Goal: Information Seeking & Learning: Learn about a topic

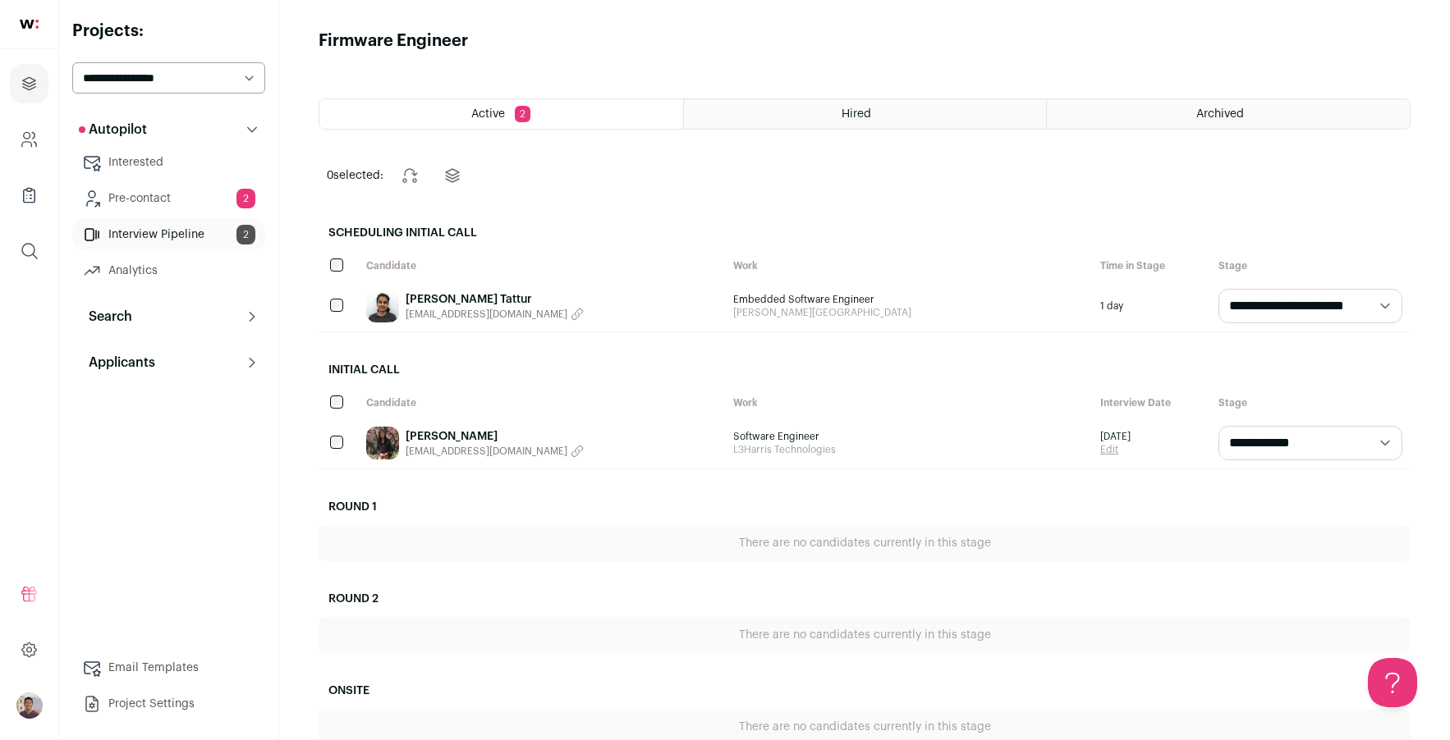
click at [176, 194] on link "Pre-contact 2" at bounding box center [168, 198] width 193 height 33
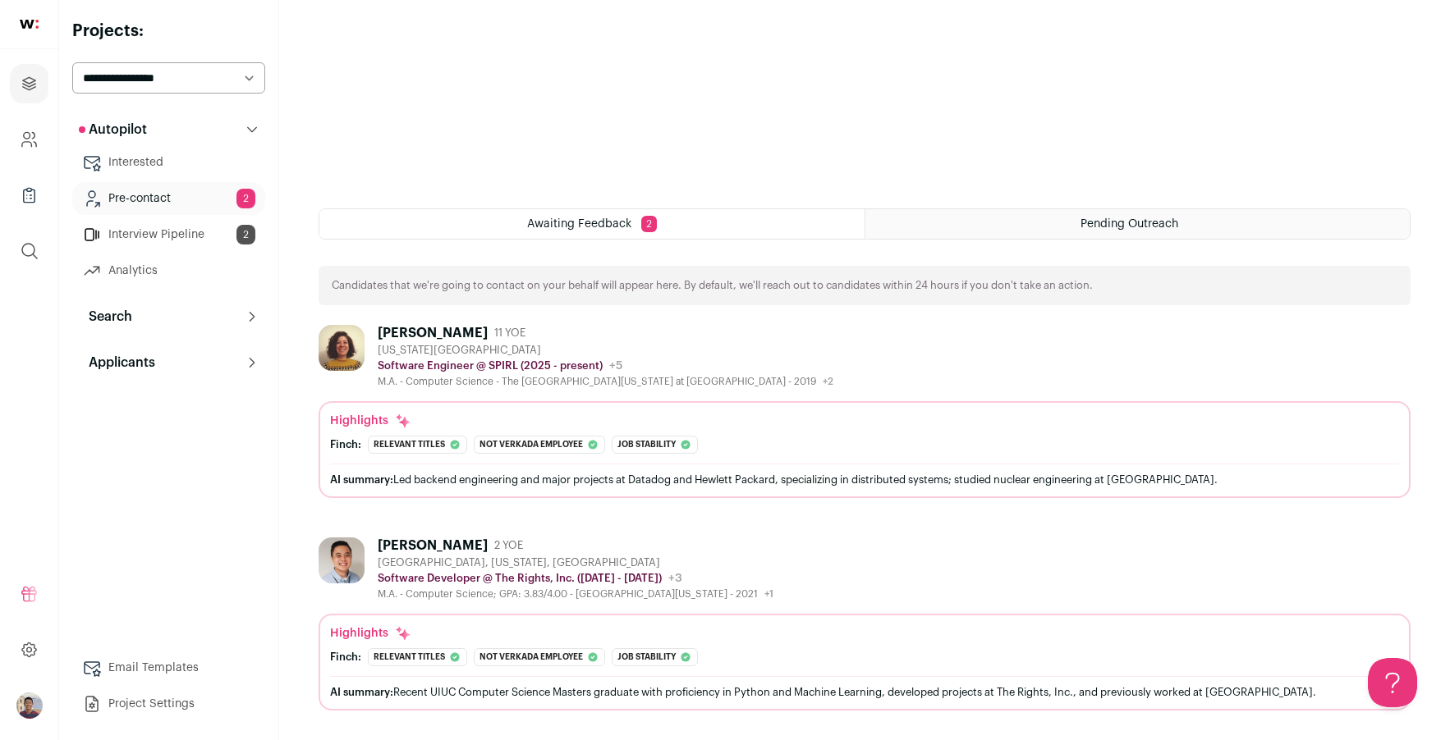
scroll to position [511, 0]
click at [728, 227] on div "Awaiting Feedback 2" at bounding box center [591, 224] width 545 height 30
click at [636, 220] on div "Awaiting Feedback 2" at bounding box center [591, 224] width 545 height 30
click at [749, 569] on div "plainsboro, new jersey, united states" at bounding box center [576, 563] width 396 height 13
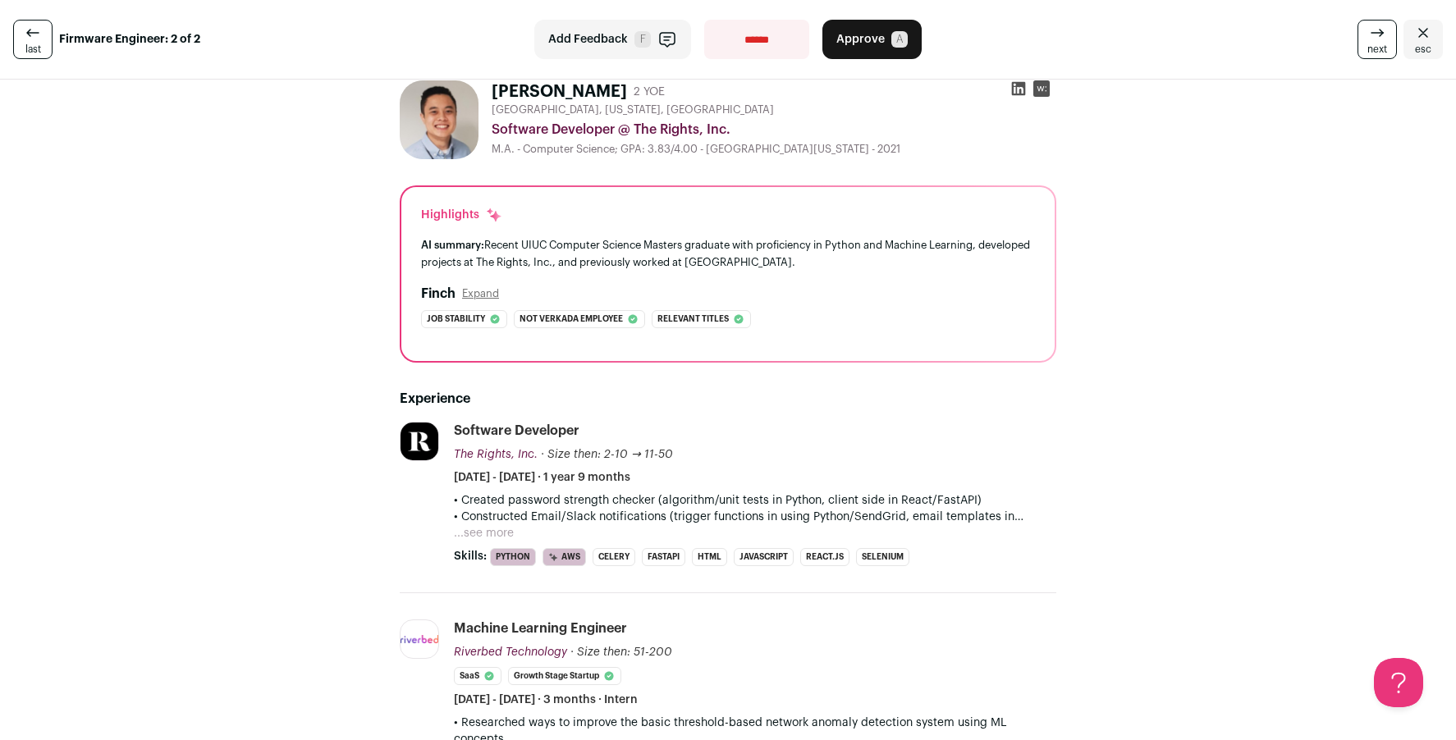
scroll to position [14, 0]
click at [876, 497] on p "• Created password strength checker (algorithm/unit tests in Python, client sid…" at bounding box center [755, 499] width 602 height 16
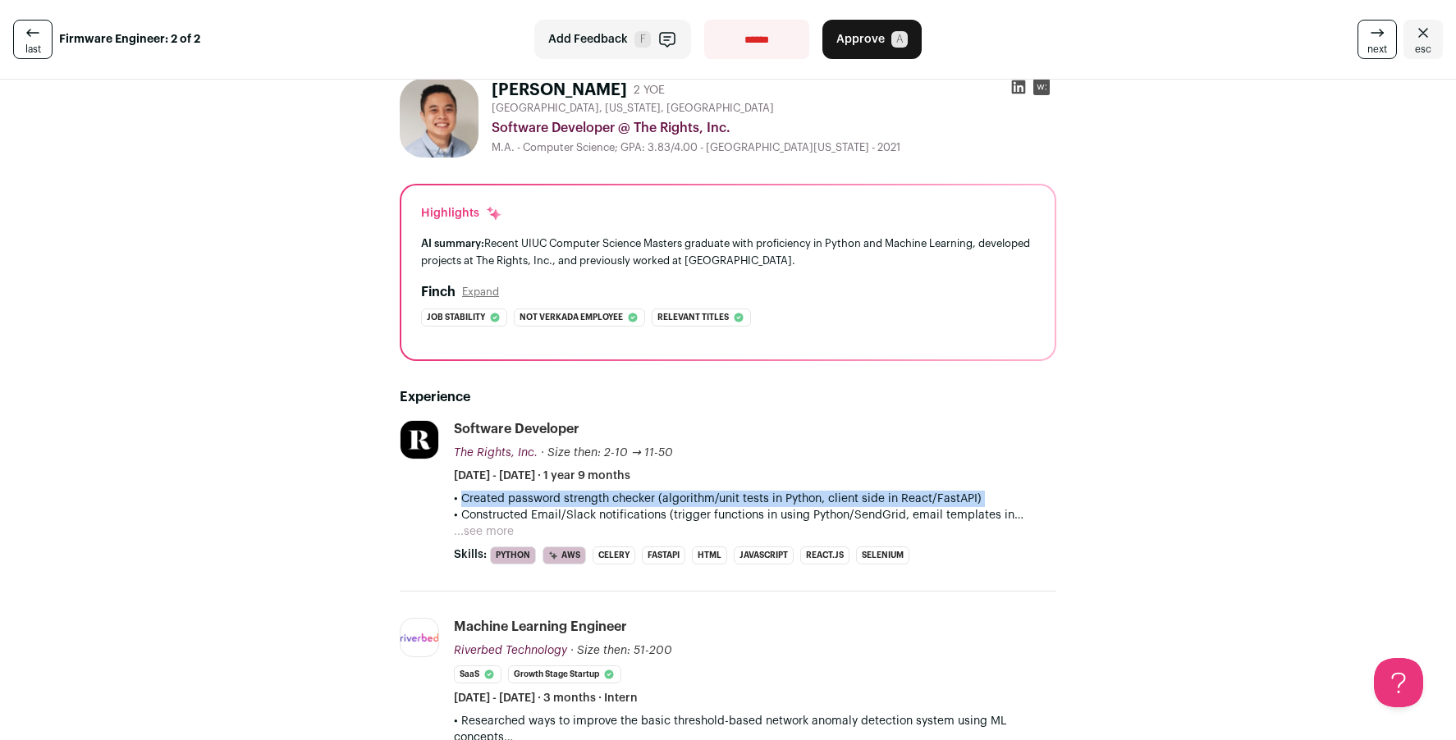
click at [876, 497] on p "• Created password strength checker (algorithm/unit tests in Python, client sid…" at bounding box center [755, 499] width 602 height 16
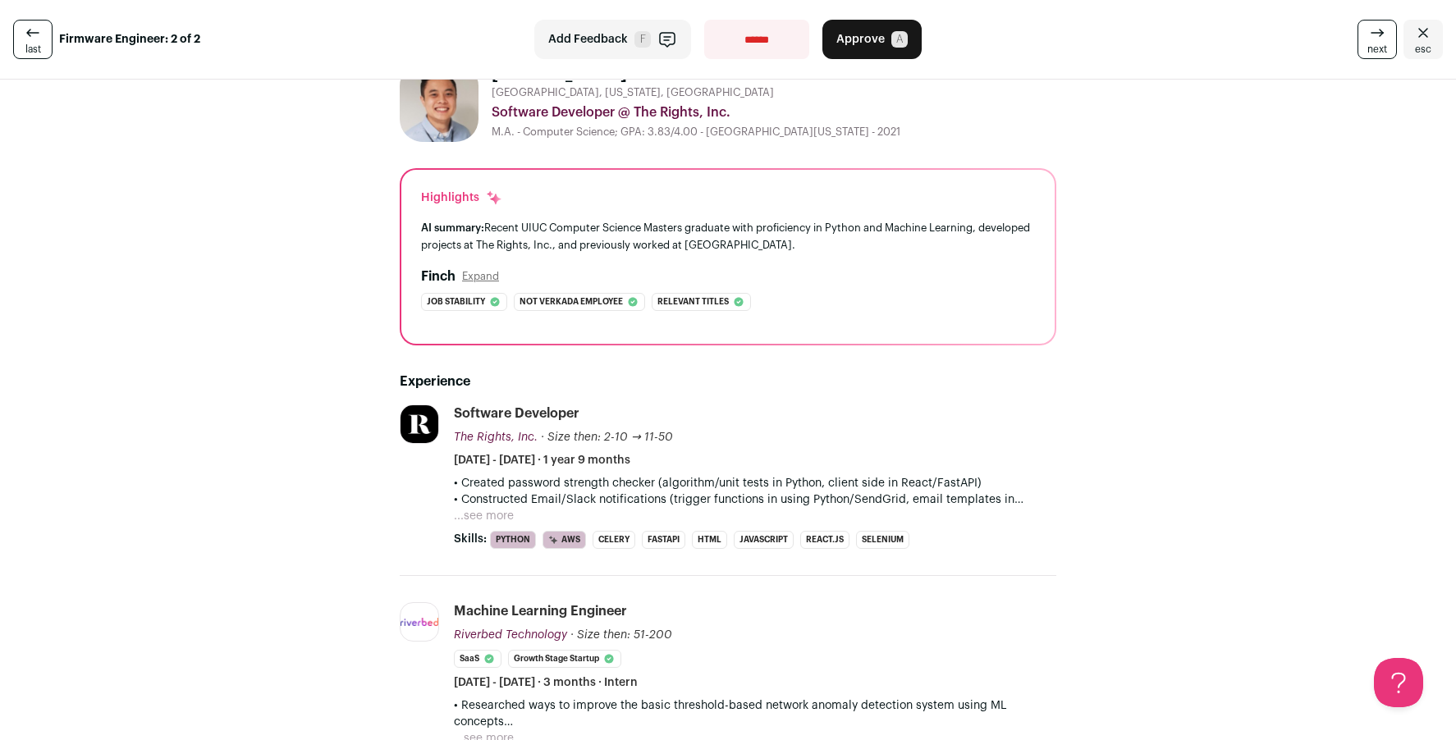
scroll to position [31, 0]
click at [868, 500] on p "• Constructed Email/Slack notifications (trigger functions in using Python/Send…" at bounding box center [755, 498] width 602 height 16
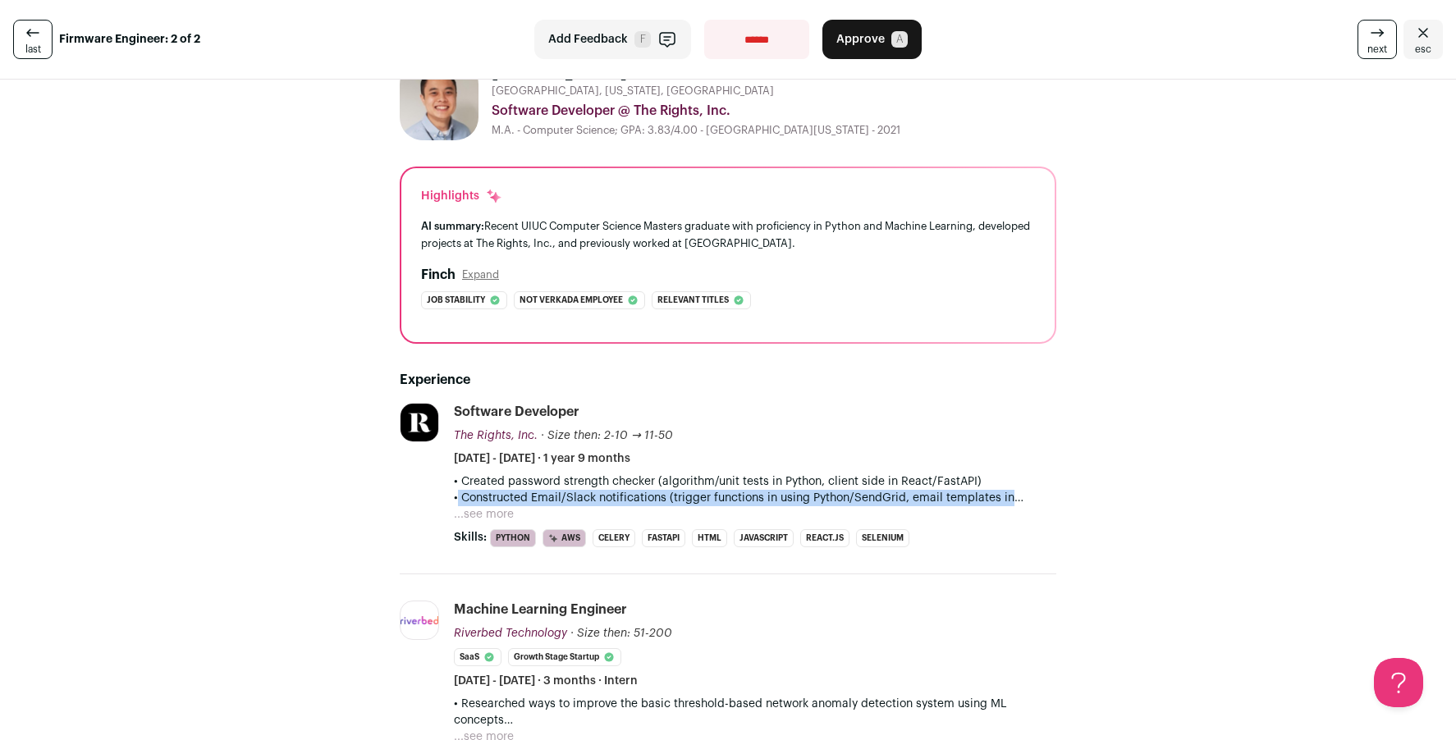
click at [868, 500] on p "• Constructed Email/Slack notifications (trigger functions in using Python/Send…" at bounding box center [755, 498] width 602 height 16
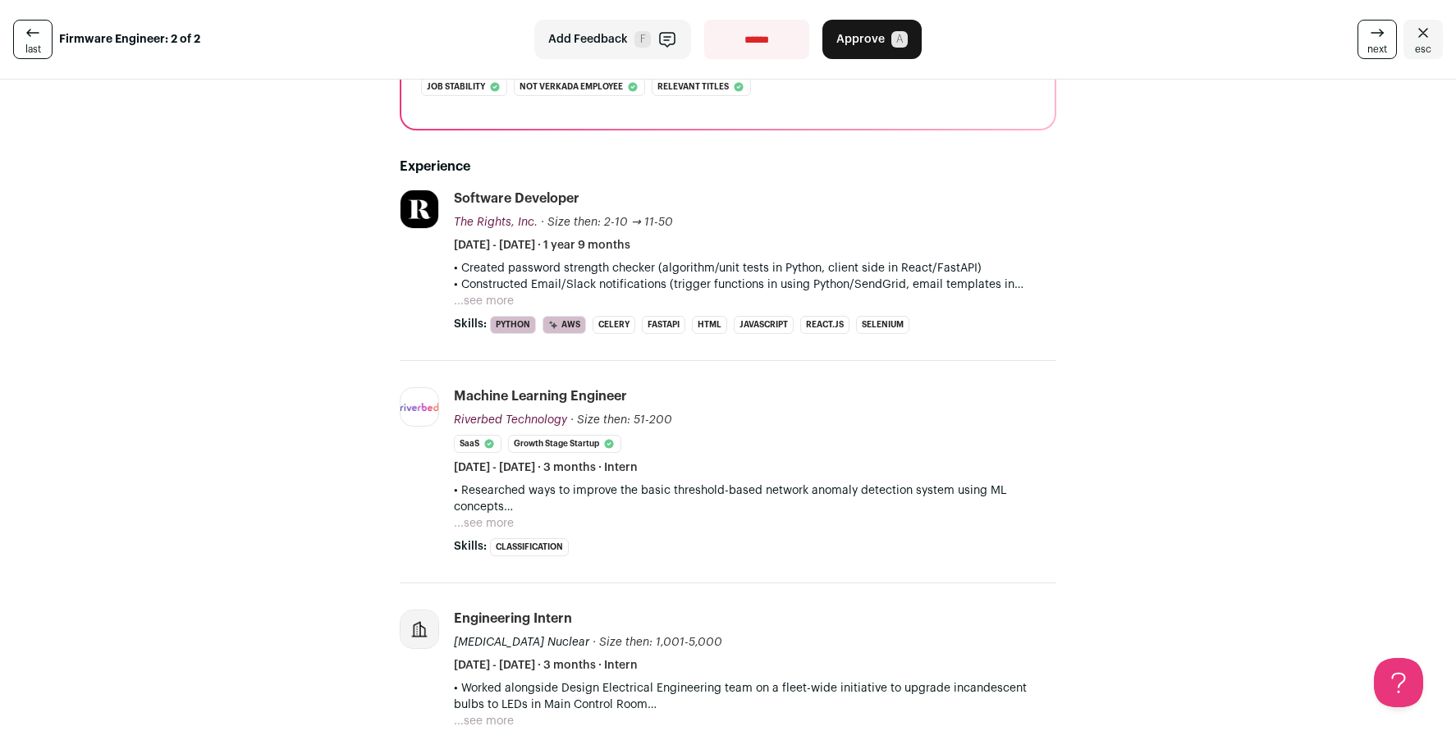
scroll to position [245, 0]
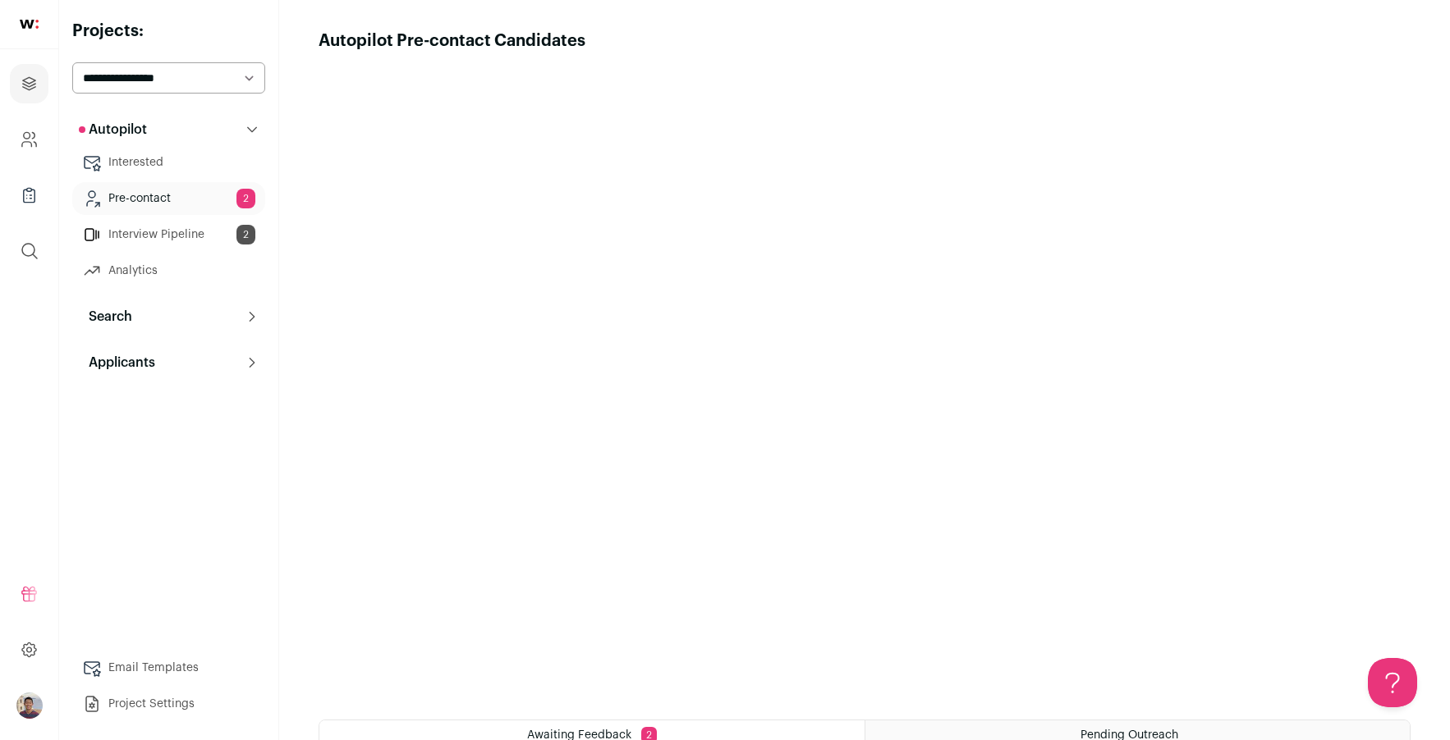
click at [194, 233] on link "Interview Pipeline 2" at bounding box center [168, 234] width 193 height 33
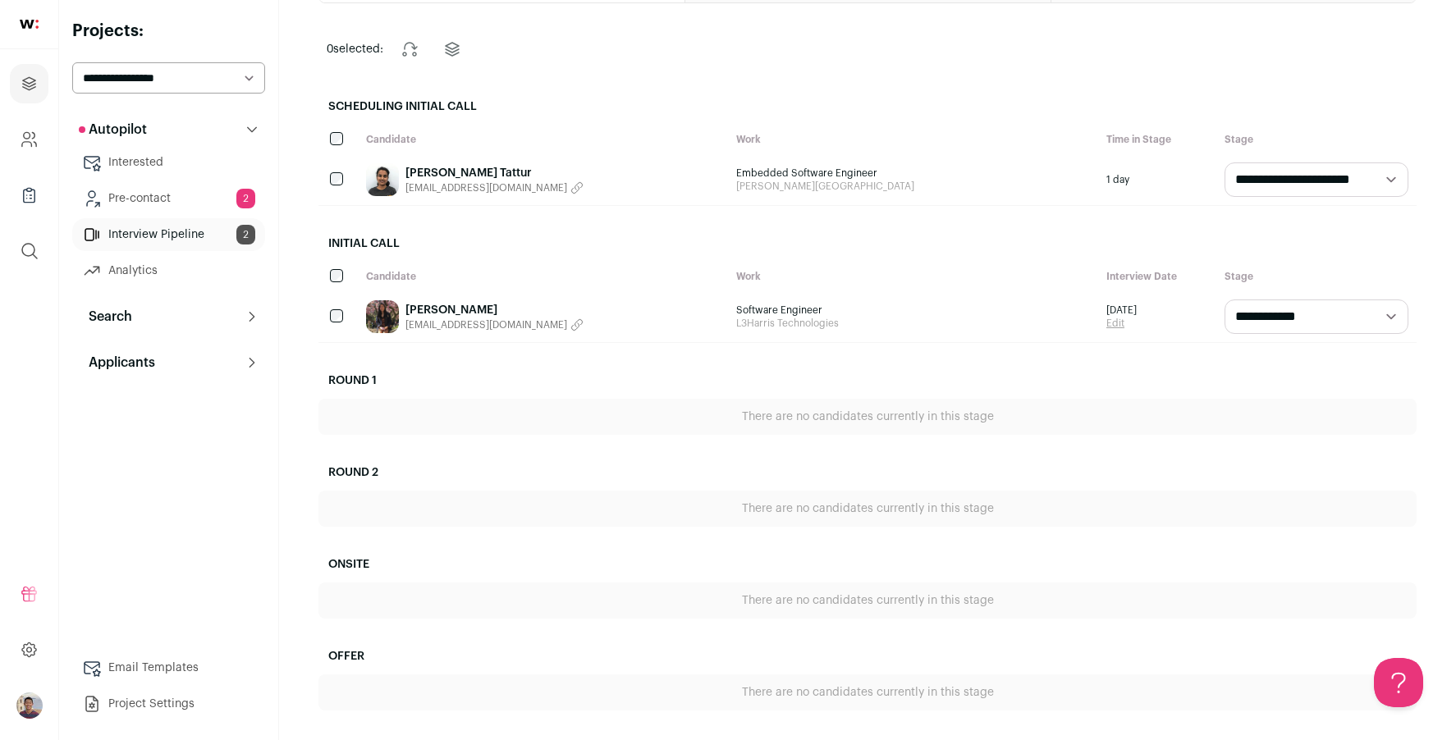
scroll to position [126, 0]
click at [236, 371] on button "Applicants" at bounding box center [168, 362] width 193 height 33
click at [199, 392] on link "Applicants" at bounding box center [168, 395] width 193 height 33
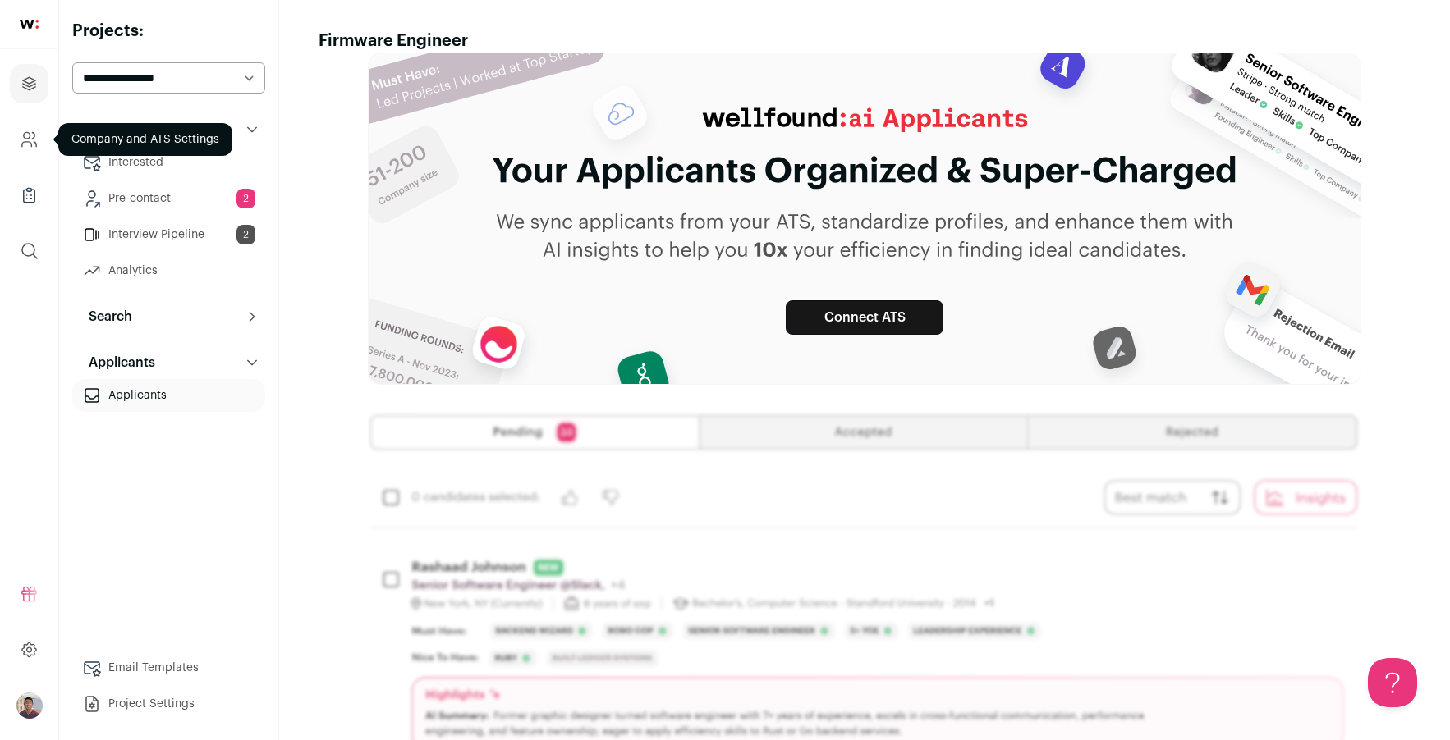
click at [30, 126] on link "Company and ATS Settings" at bounding box center [29, 139] width 39 height 39
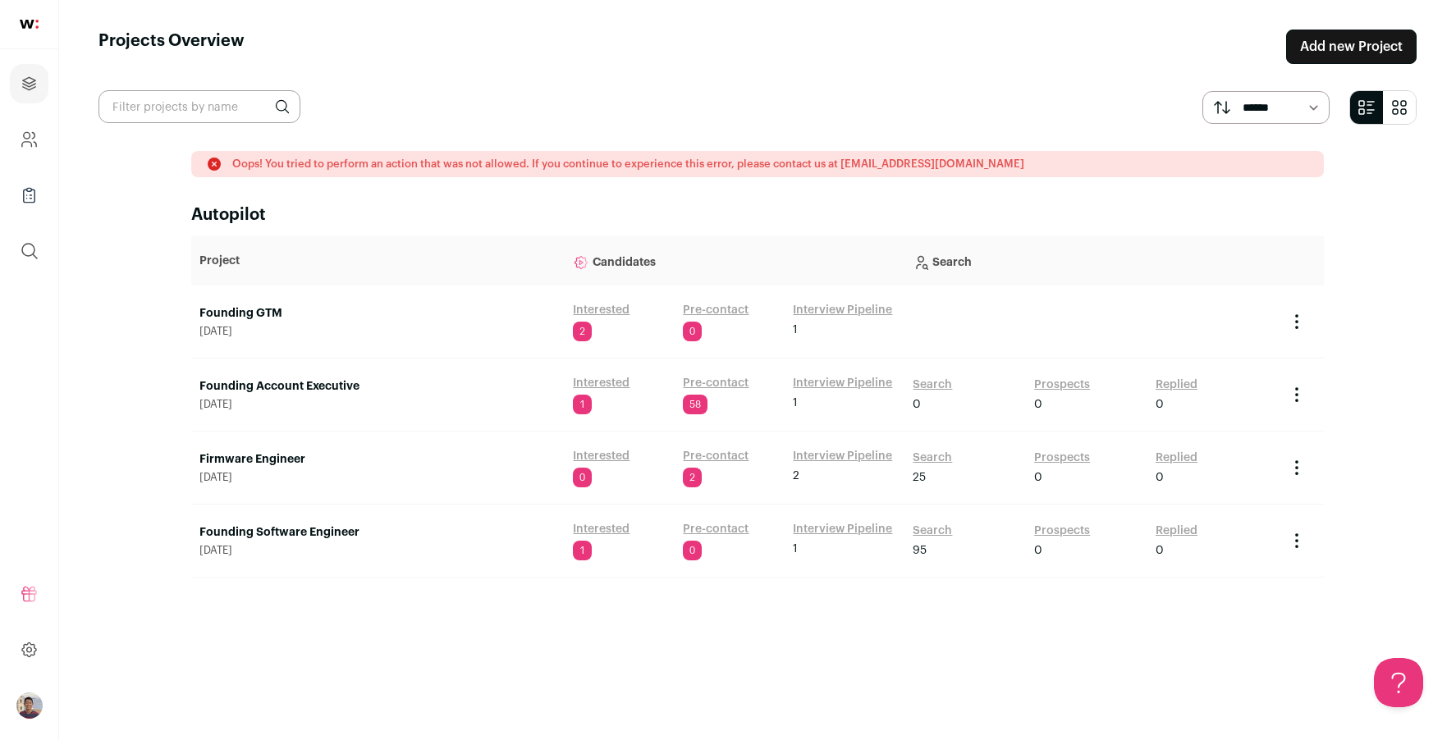
click at [624, 533] on link "Interested" at bounding box center [601, 529] width 57 height 16
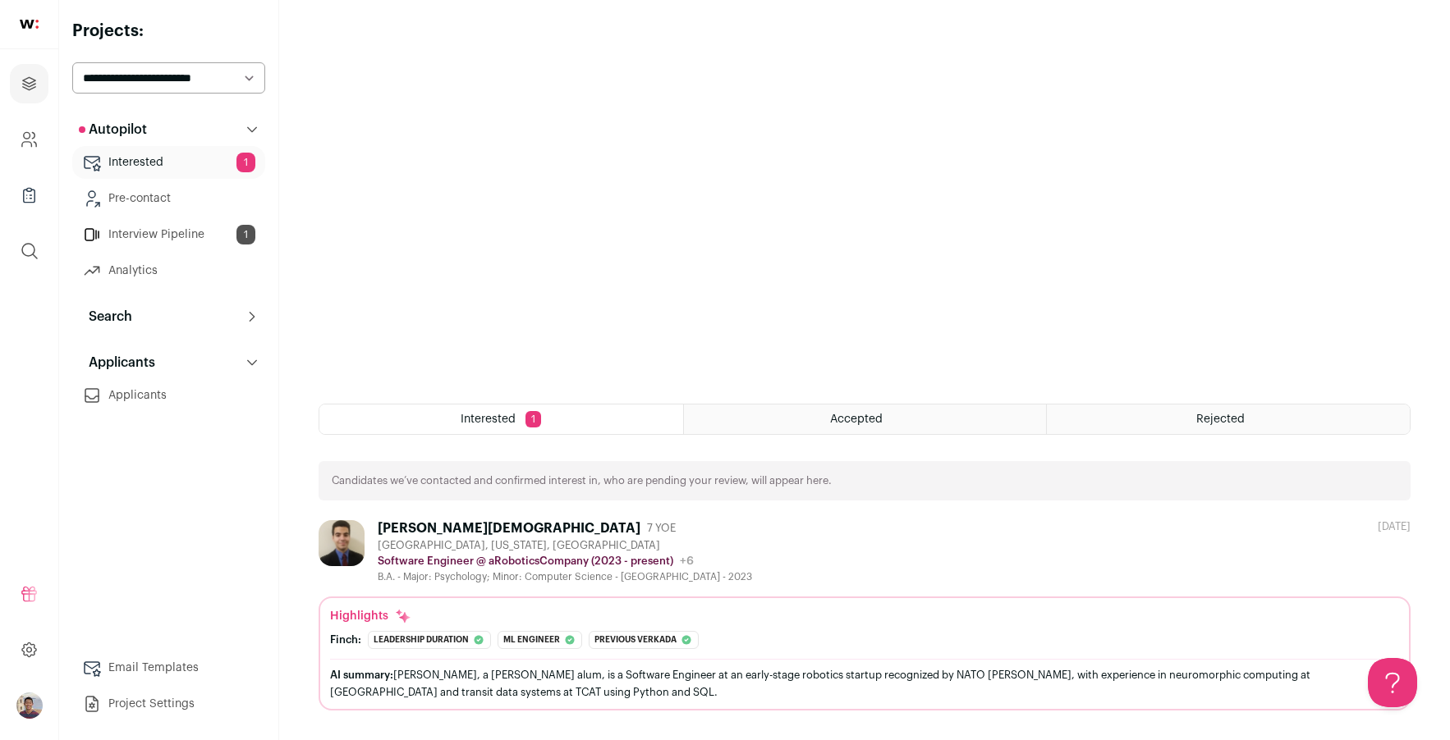
scroll to position [316, 0]
click at [803, 671] on div "AI summary: Chris, a Cornell alum, is a Software Engineer at an early-stage rob…" at bounding box center [864, 684] width 1069 height 34
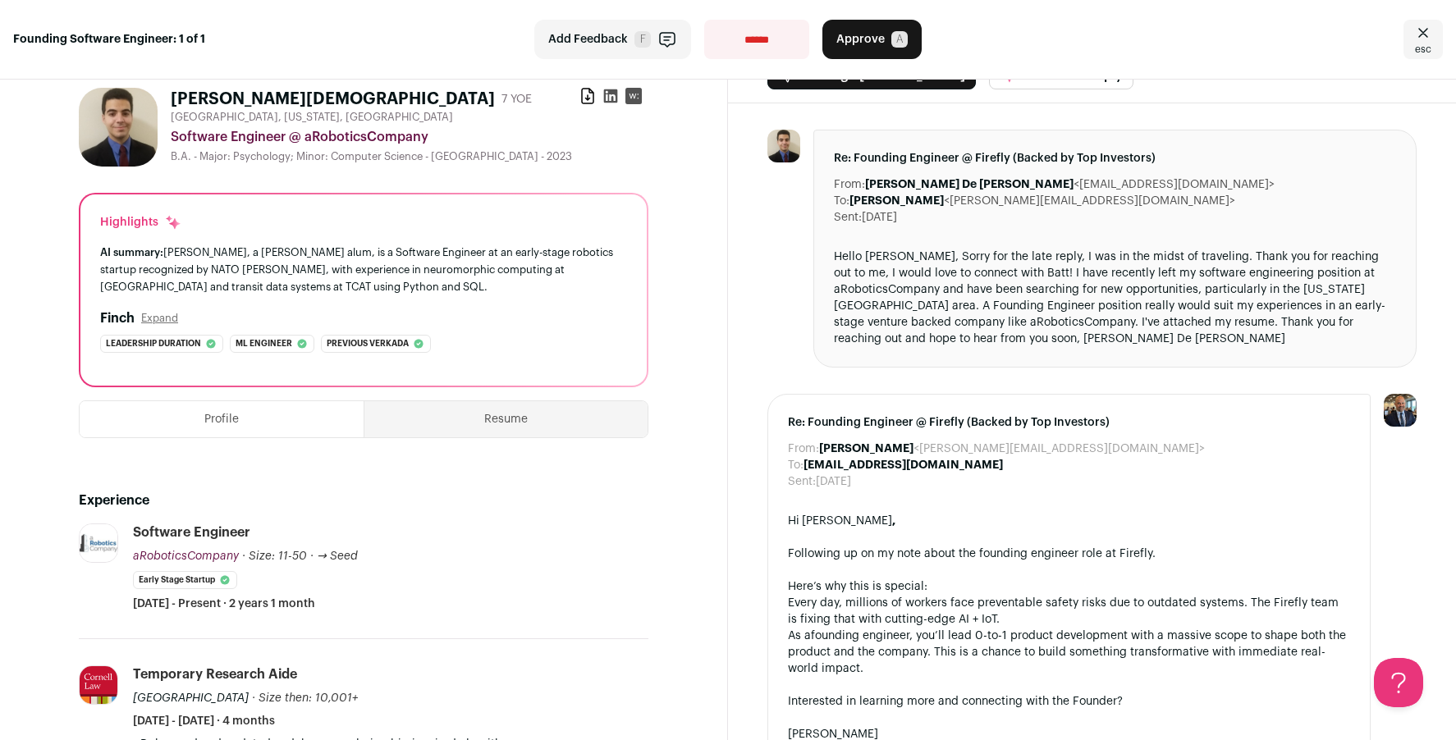
scroll to position [39, 0]
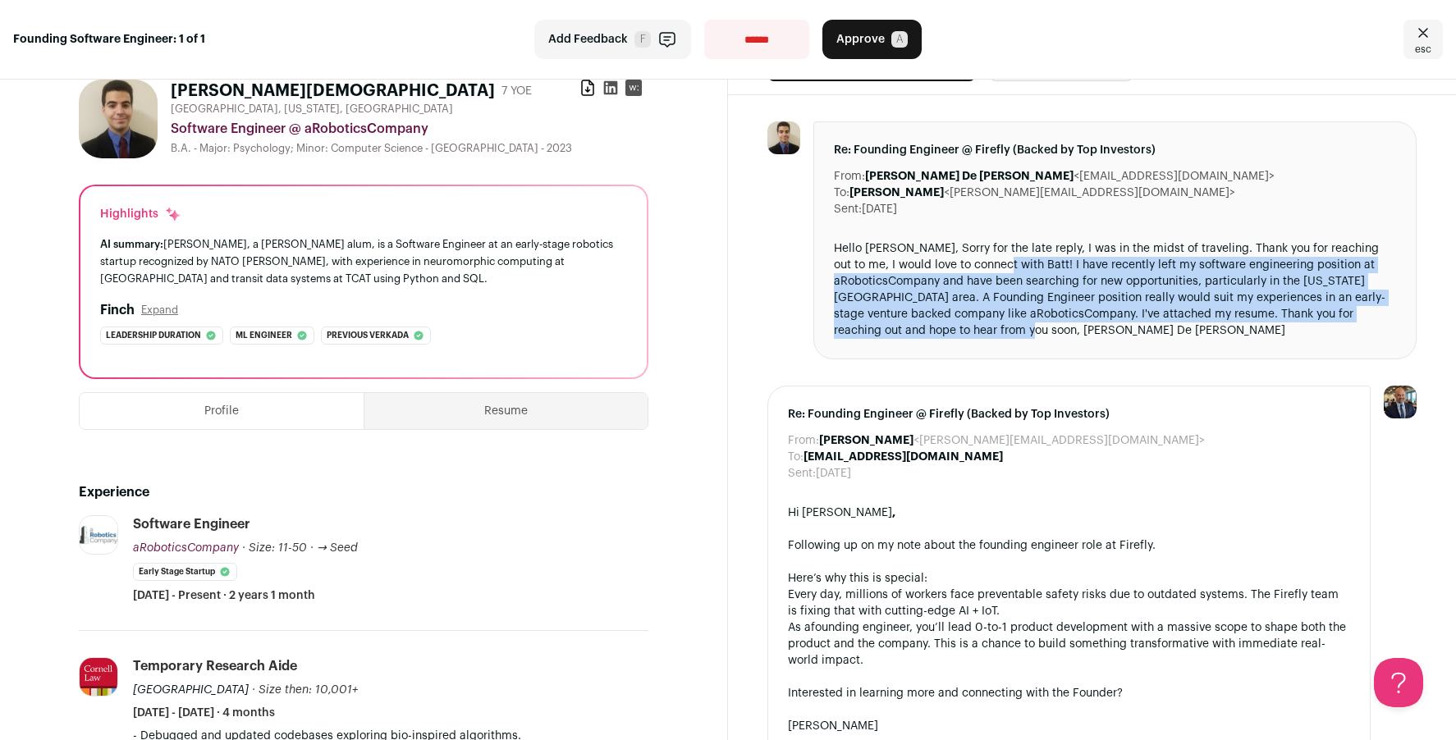
drag, startPoint x: 991, startPoint y: 258, endPoint x: 1072, endPoint y: 328, distance: 107.1
click at [1072, 328] on div "Hello Adam, Sorry for the late reply, I was in the midst of traveling. Thank yo…" at bounding box center [1115, 290] width 562 height 99
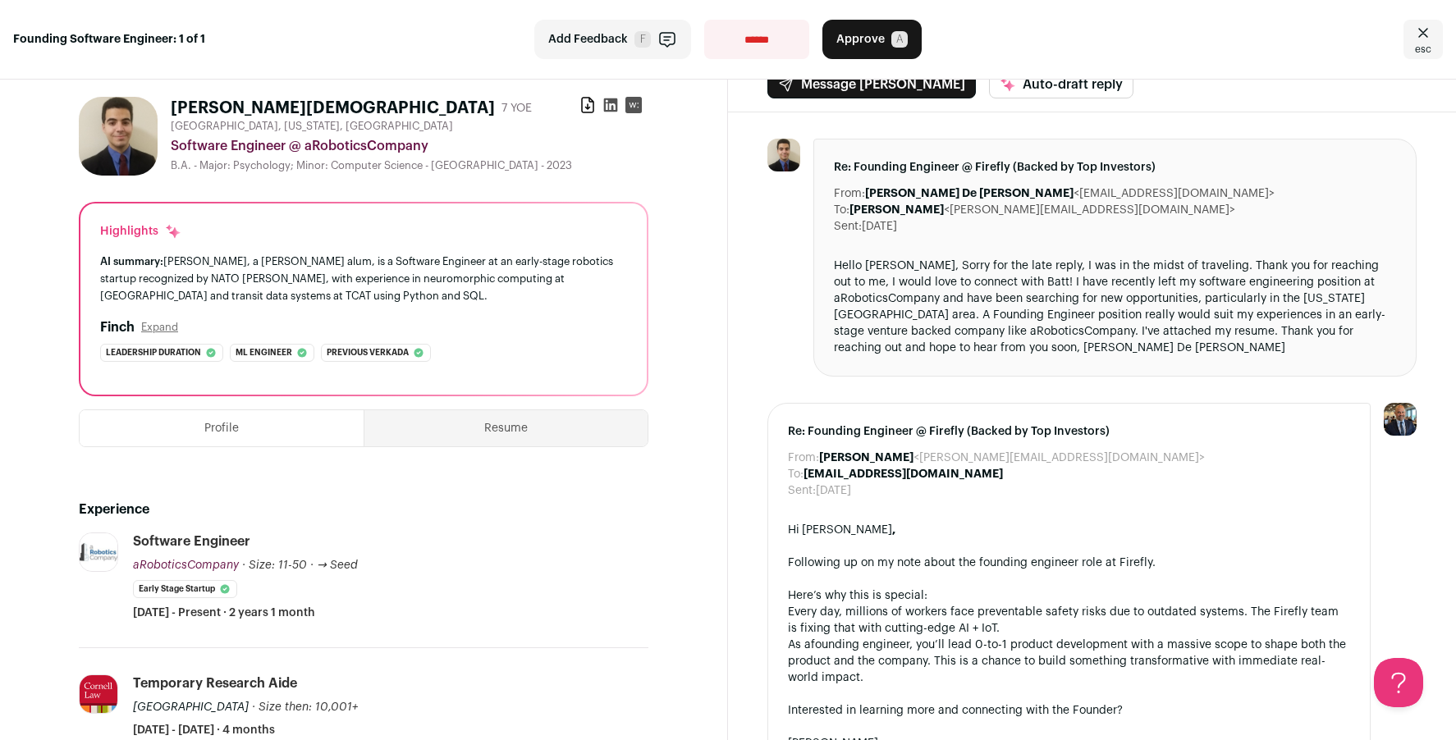
scroll to position [0, 0]
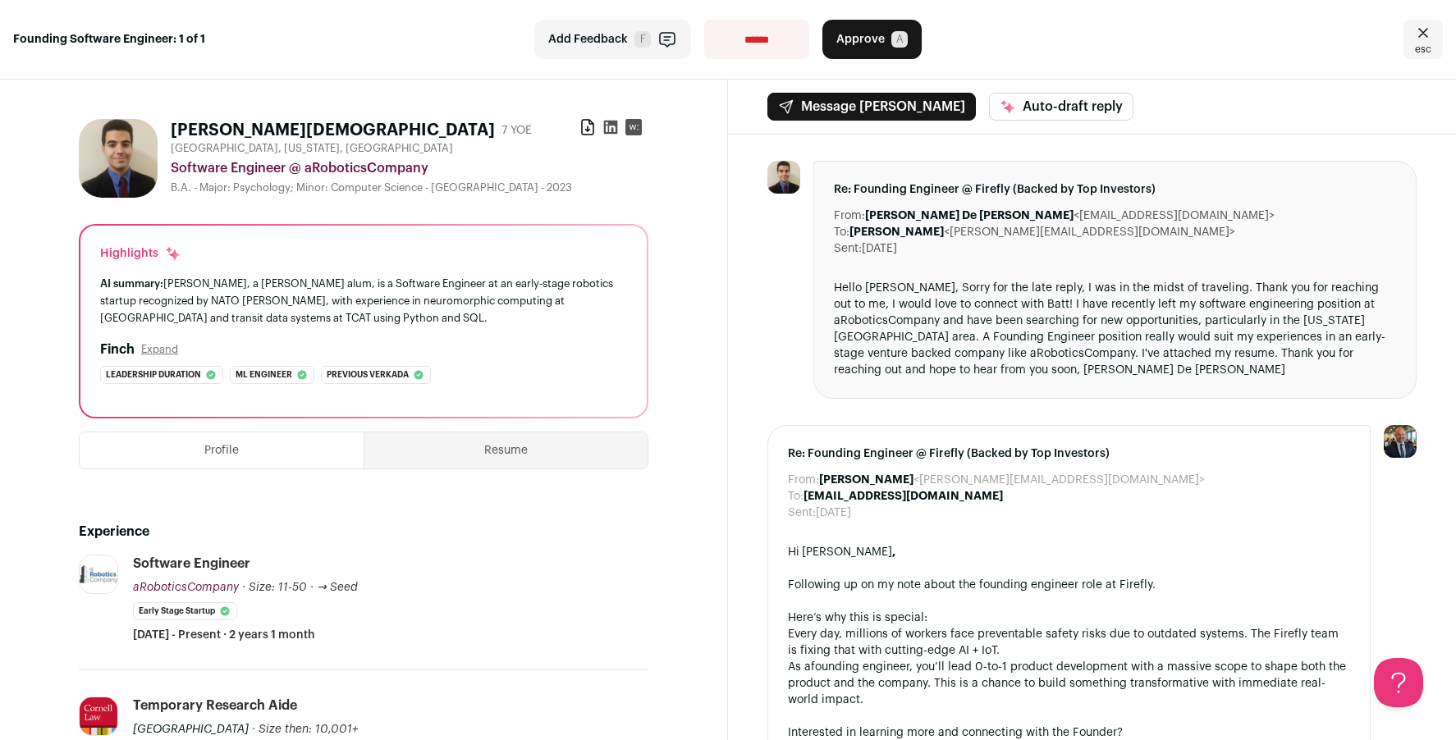
click at [479, 291] on div "AI summary: Chris, a Cornell alum, is a Software Engineer at an early-stage rob…" at bounding box center [363, 301] width 527 height 52
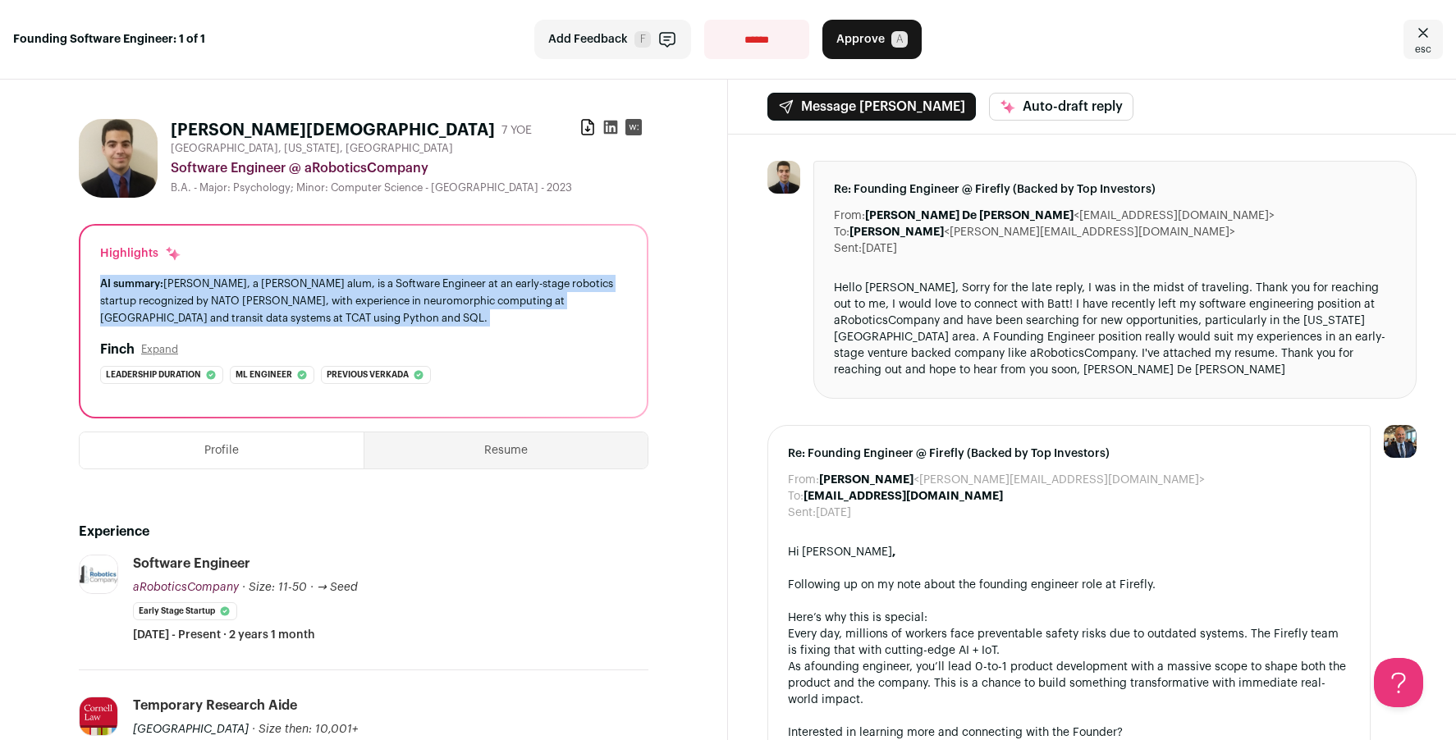
click at [479, 291] on div "AI summary: Chris, a Cornell alum, is a Software Engineer at an early-stage rob…" at bounding box center [363, 301] width 527 height 52
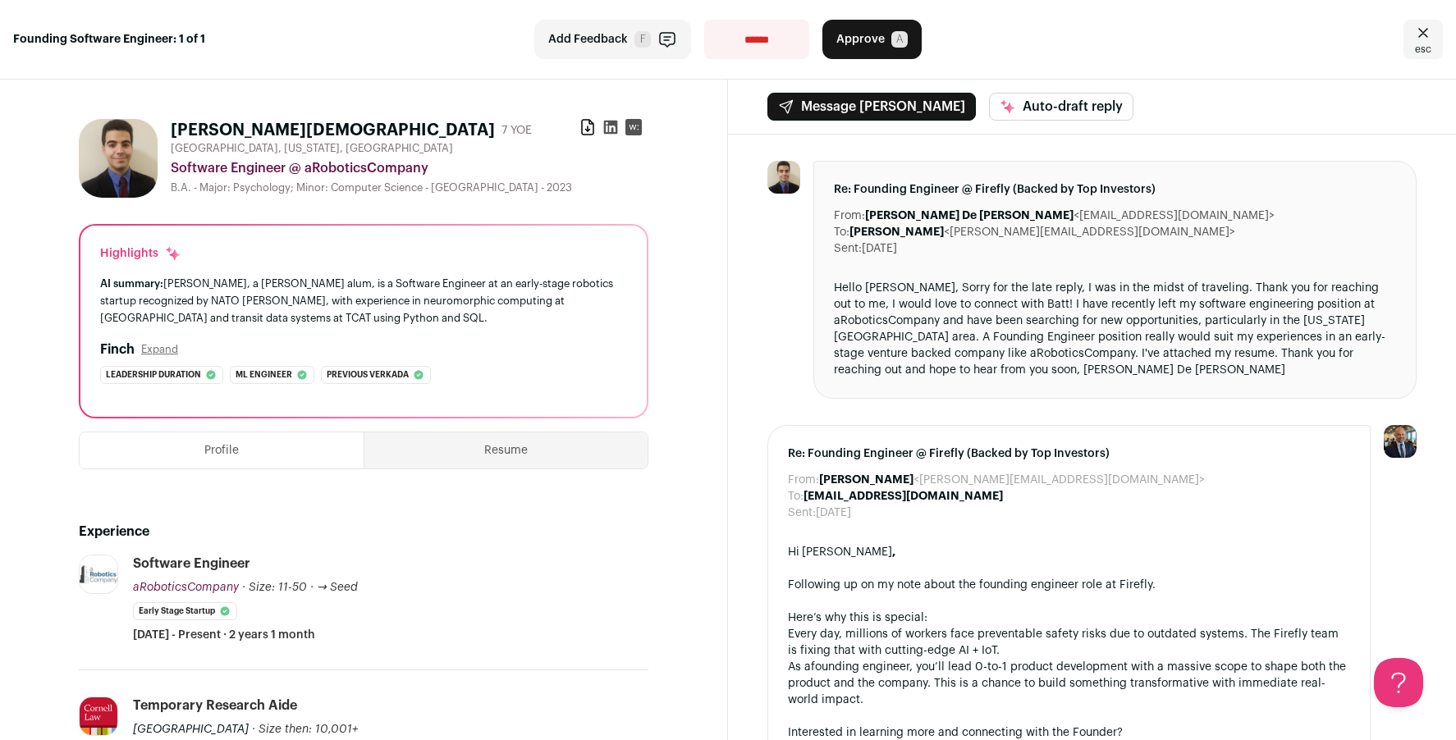
click at [479, 291] on div "AI summary: Chris, a Cornell alum, is a Software Engineer at an early-stage rob…" at bounding box center [363, 301] width 527 height 52
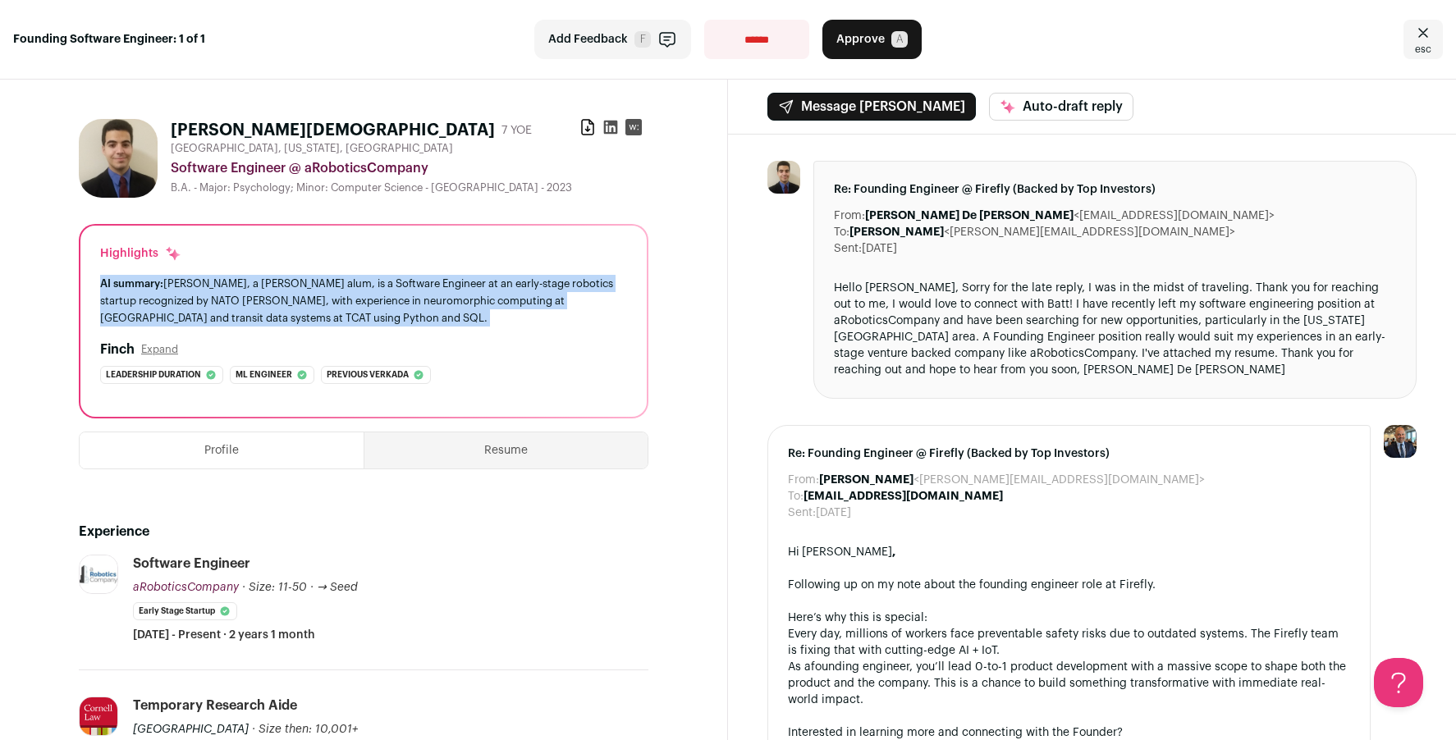
click at [479, 291] on div "AI summary: Chris, a Cornell alum, is a Software Engineer at an early-stage rob…" at bounding box center [363, 301] width 527 height 52
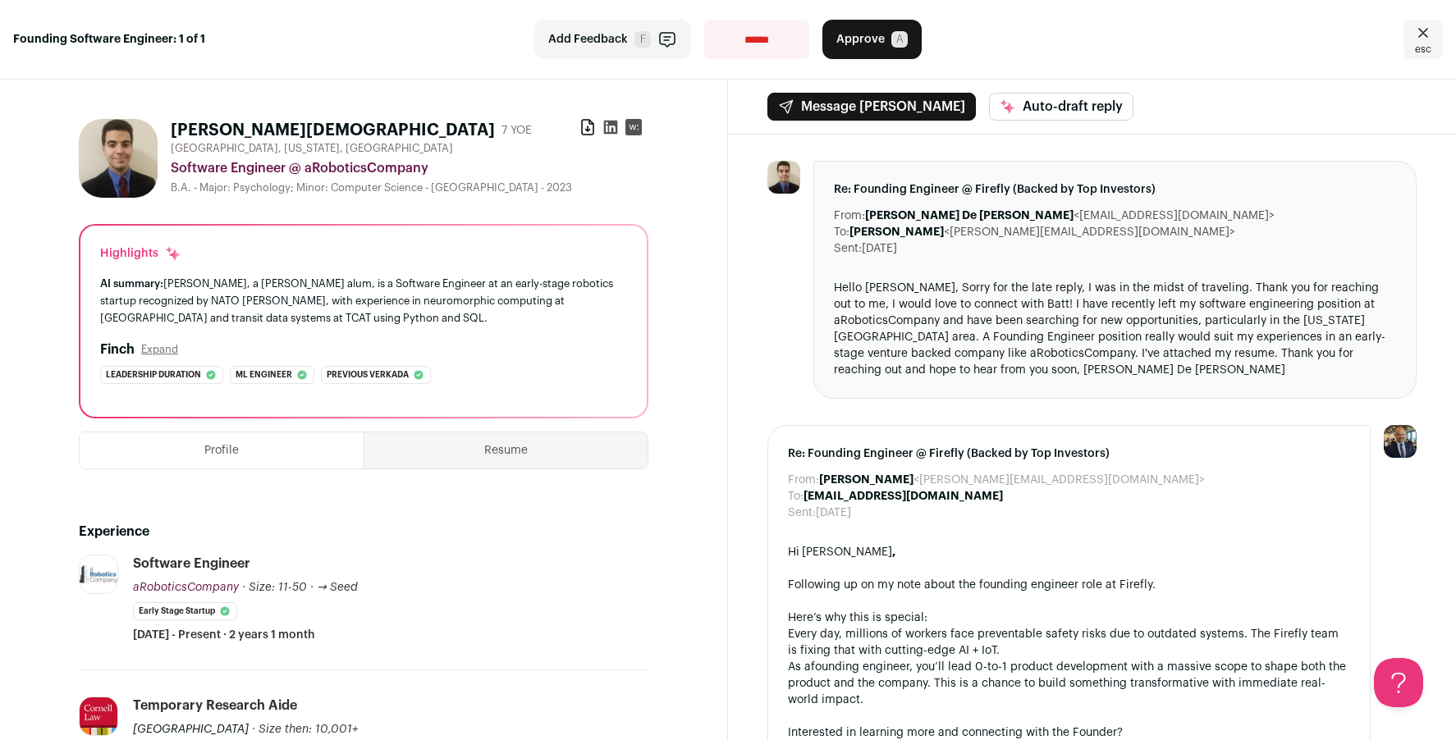
click at [152, 346] on button "Expand" at bounding box center [159, 349] width 37 height 13
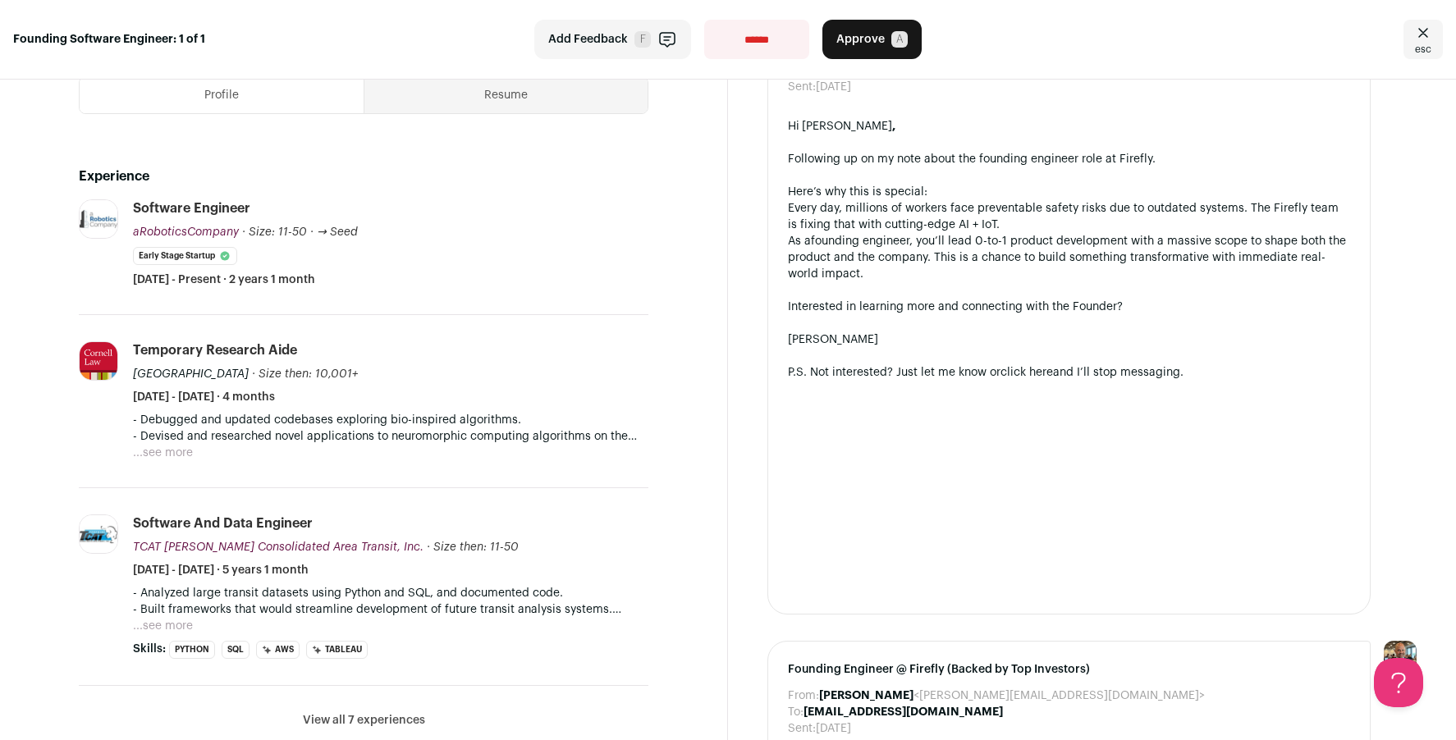
scroll to position [444, 0]
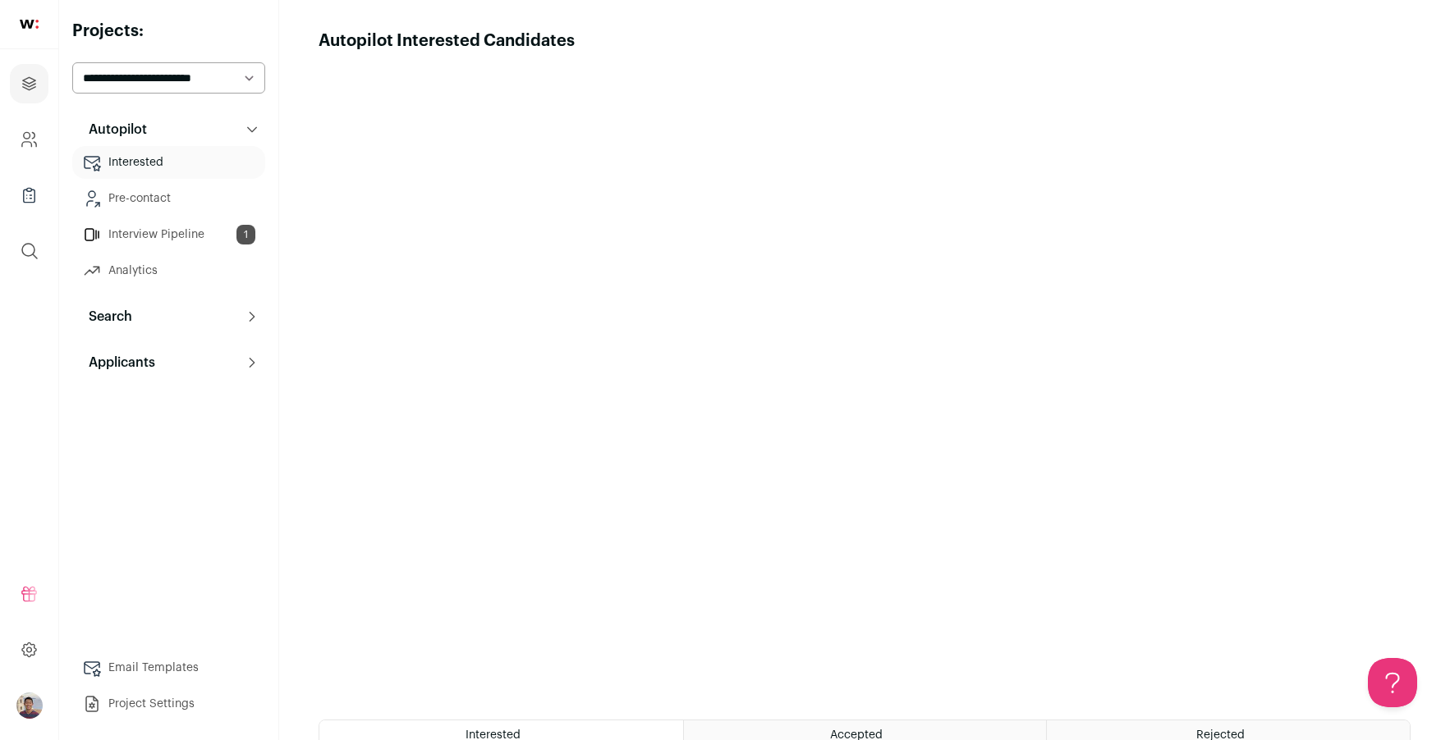
click at [196, 236] on link "Interview Pipeline 1" at bounding box center [168, 234] width 193 height 33
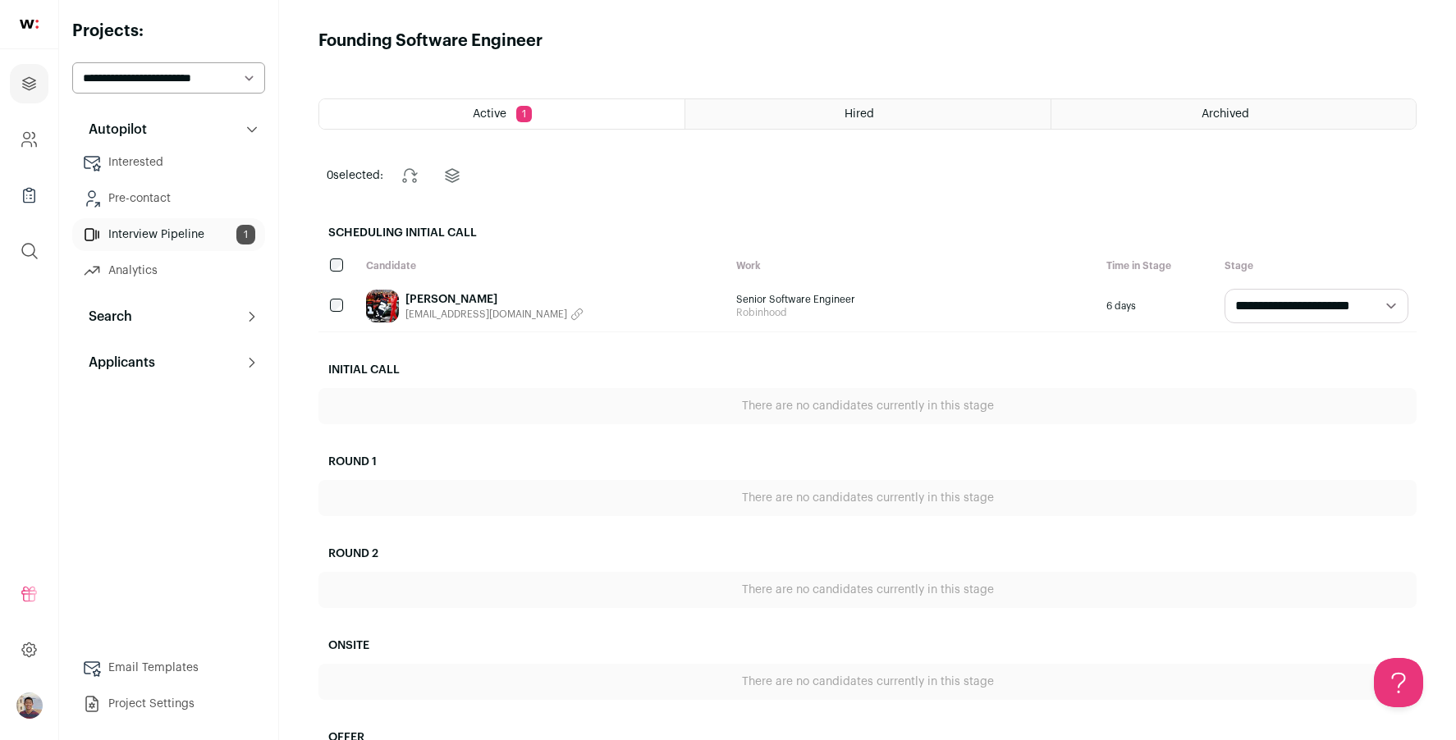
click at [209, 370] on button "Applicants" at bounding box center [168, 362] width 193 height 33
click at [160, 171] on link "Interested" at bounding box center [168, 162] width 193 height 33
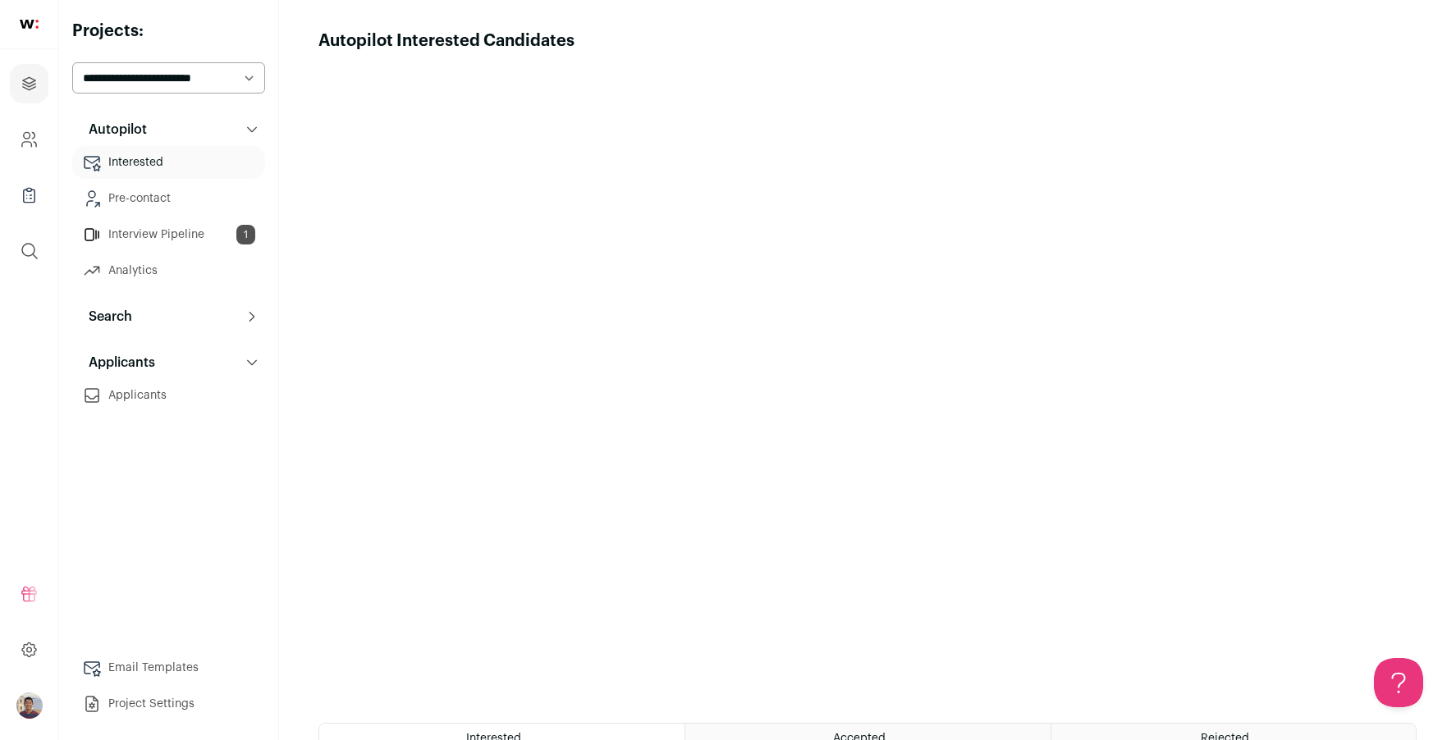
click at [153, 197] on link "Pre-contact" at bounding box center [168, 198] width 193 height 33
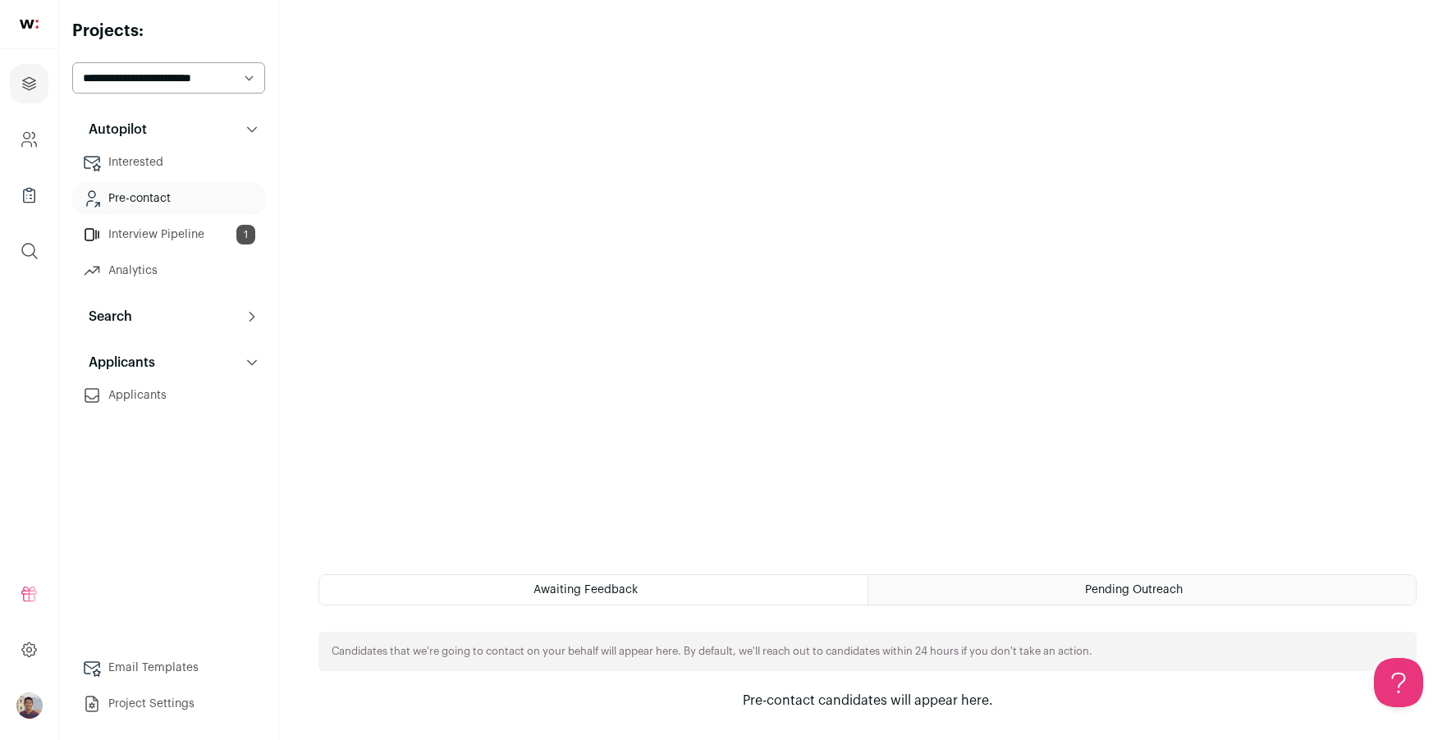
scroll to position [149, 0]
click at [30, 81] on icon "Projects" at bounding box center [29, 84] width 19 height 20
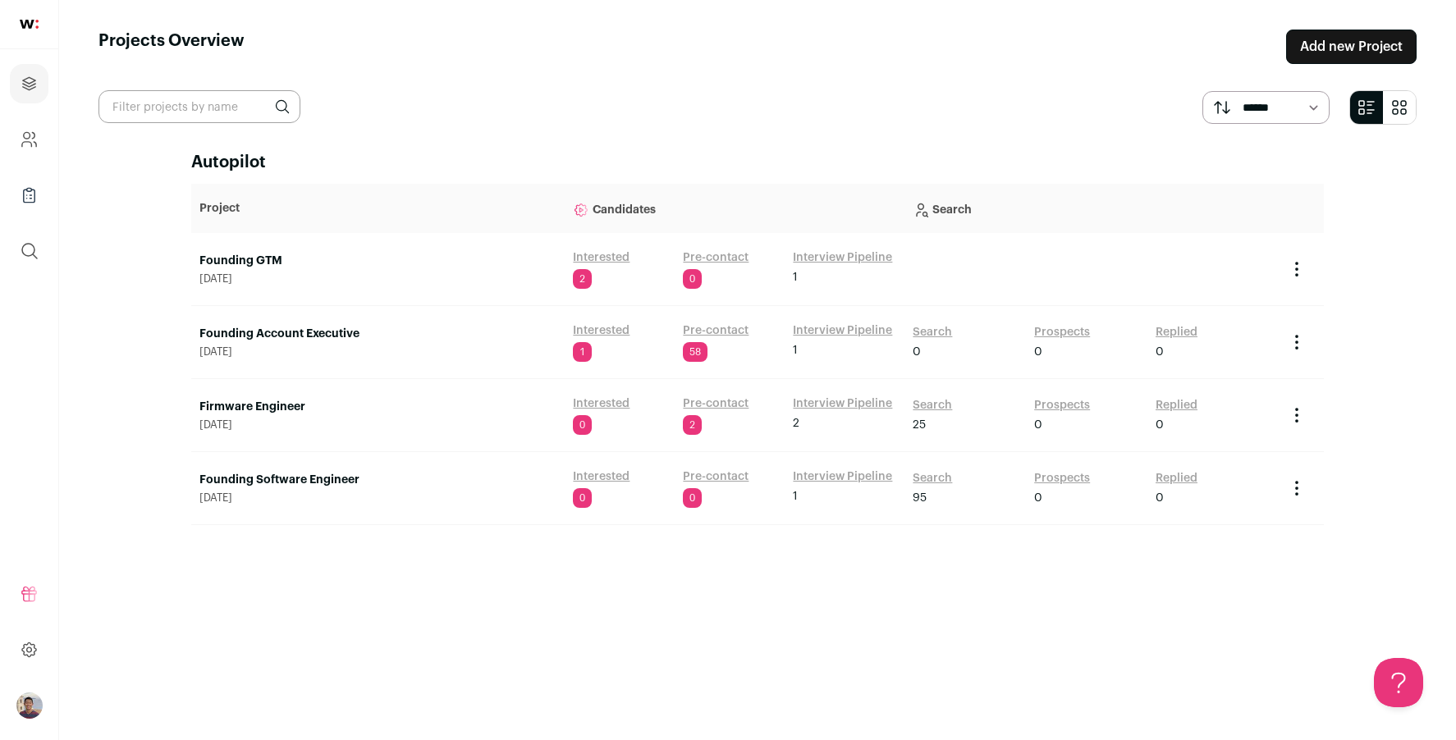
click at [328, 336] on link "Founding Account Executive" at bounding box center [377, 334] width 357 height 16
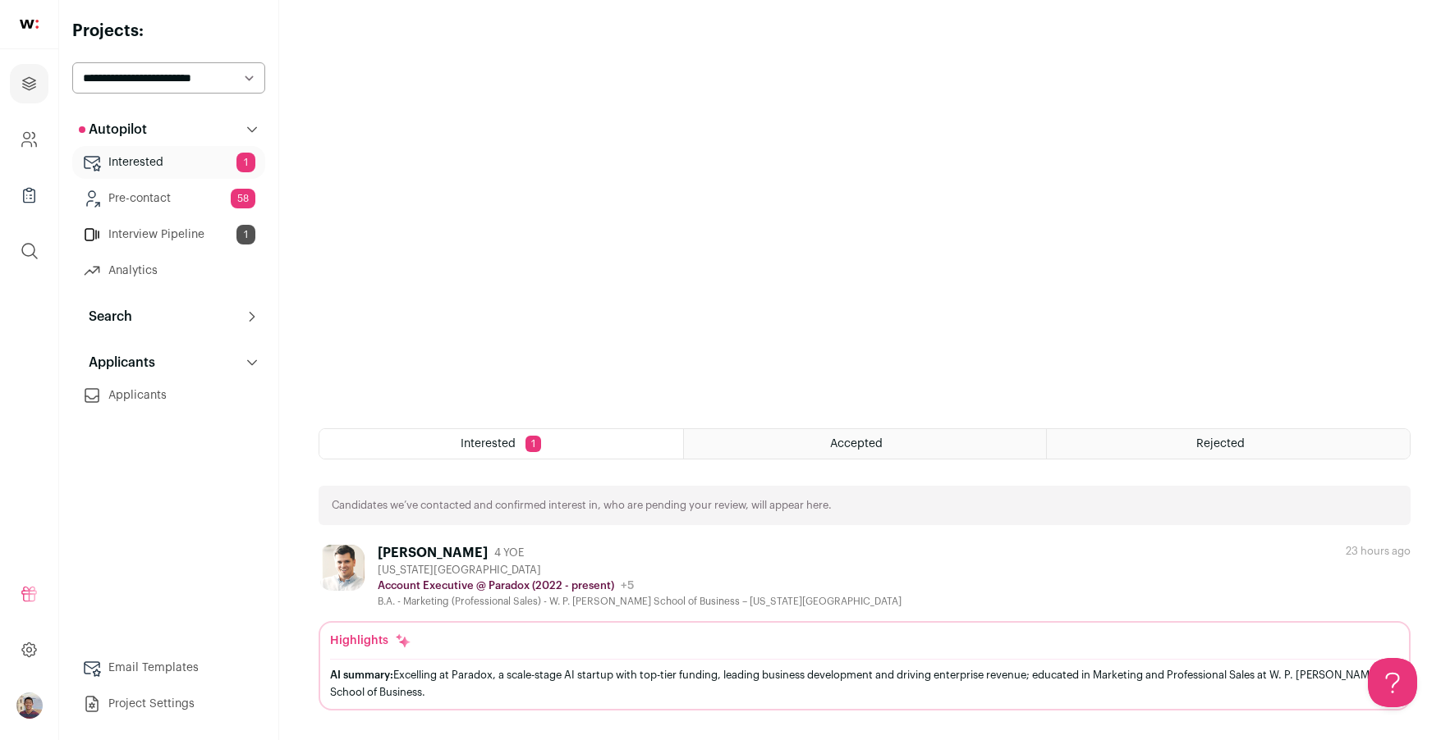
scroll to position [291, 0]
click at [801, 568] on div "New York City Metropolitan Area" at bounding box center [640, 570] width 524 height 13
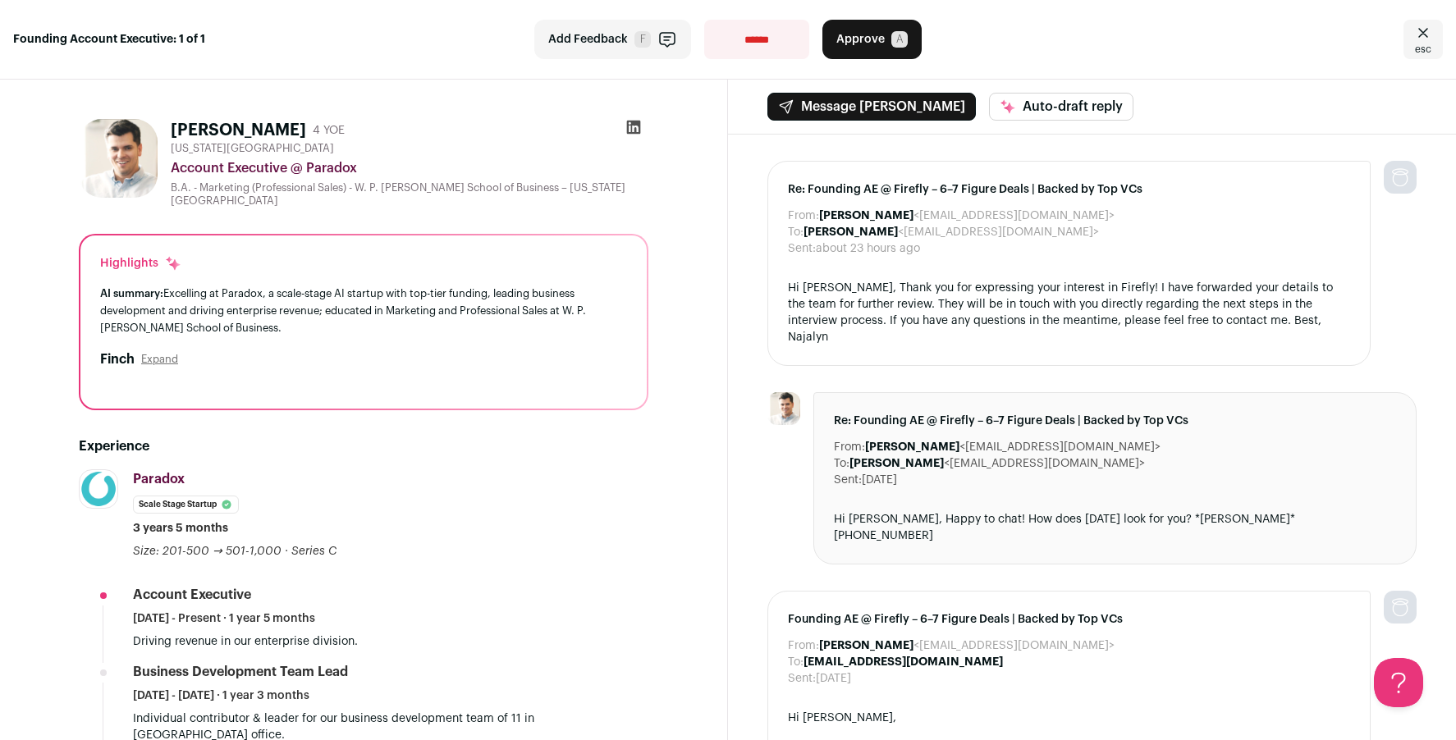
click at [168, 353] on button "Expand" at bounding box center [159, 359] width 37 height 13
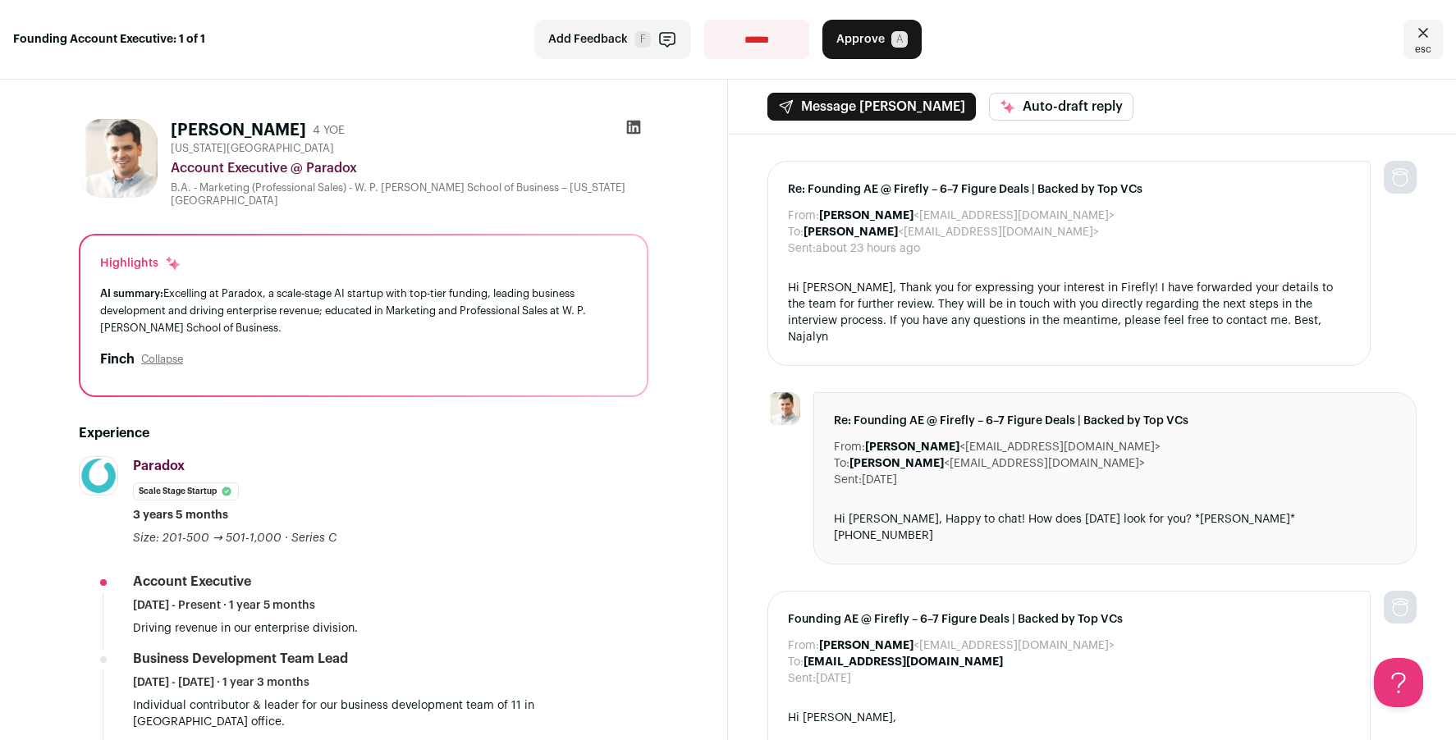
click at [167, 353] on button "Collapse" at bounding box center [162, 359] width 42 height 13
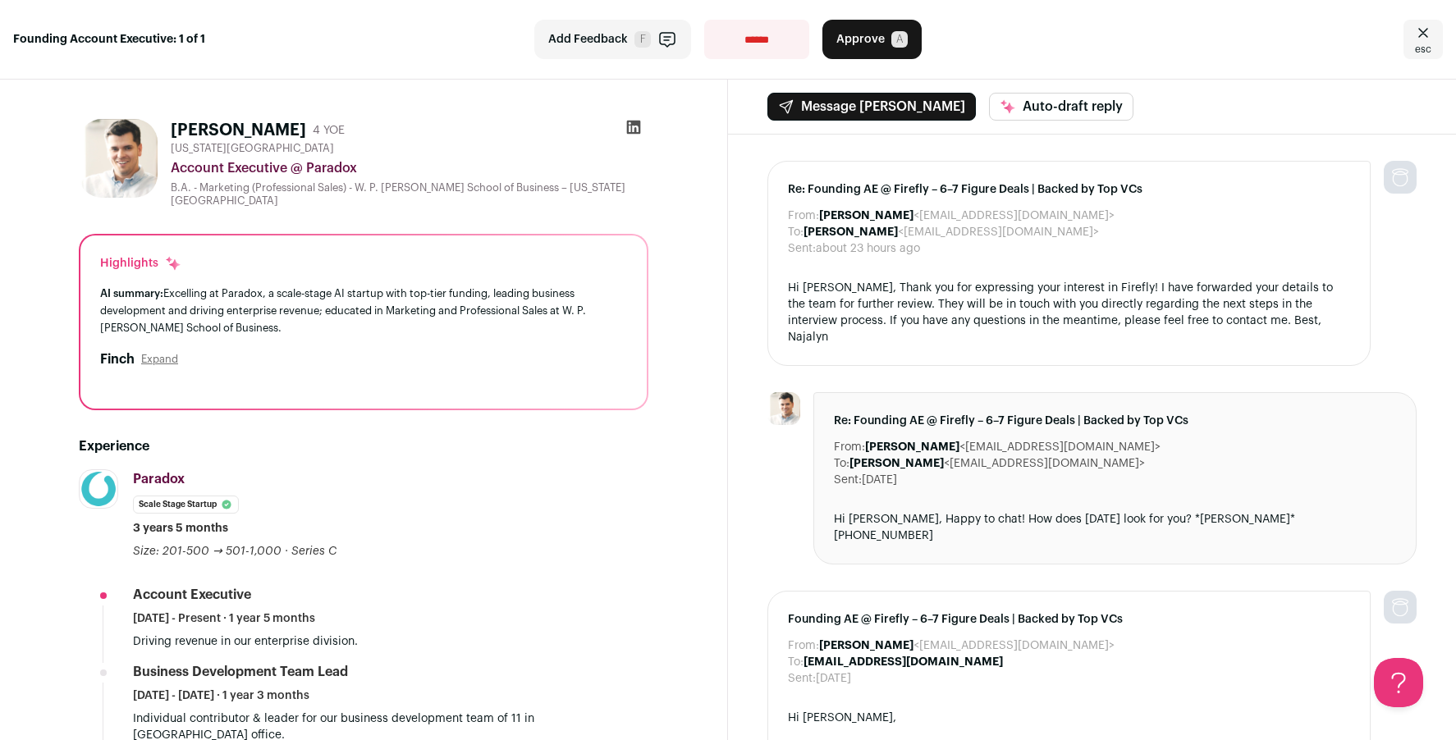
click at [167, 353] on button "Expand" at bounding box center [159, 359] width 37 height 13
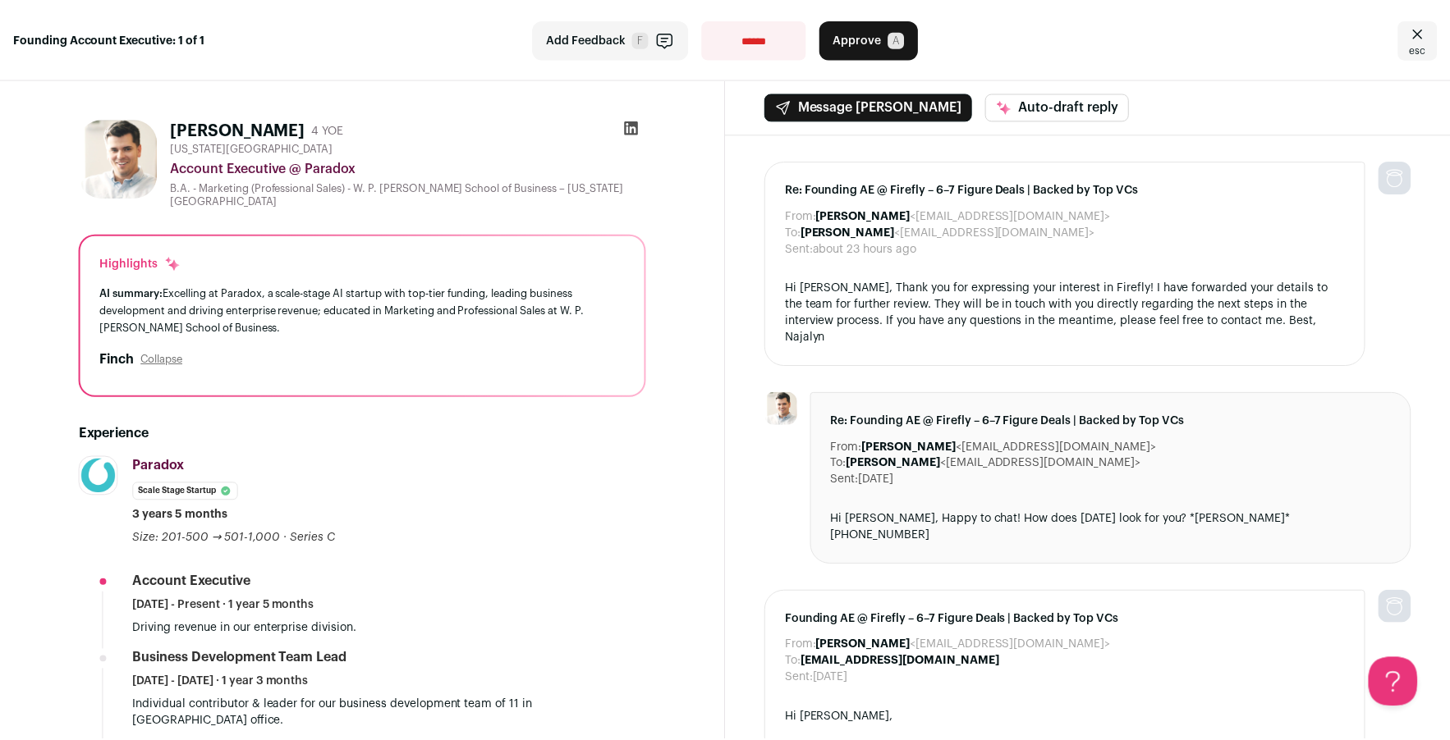
scroll to position [291, 0]
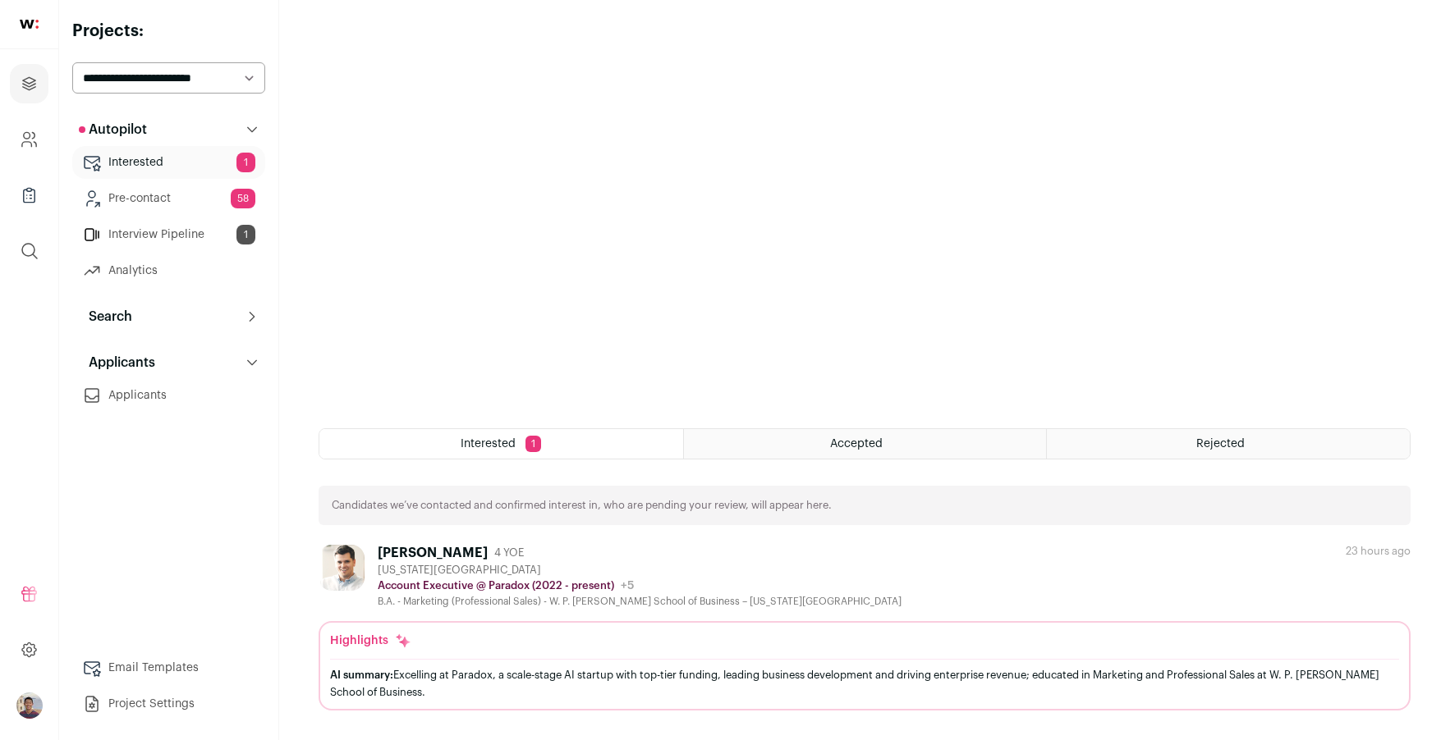
select select "*****"
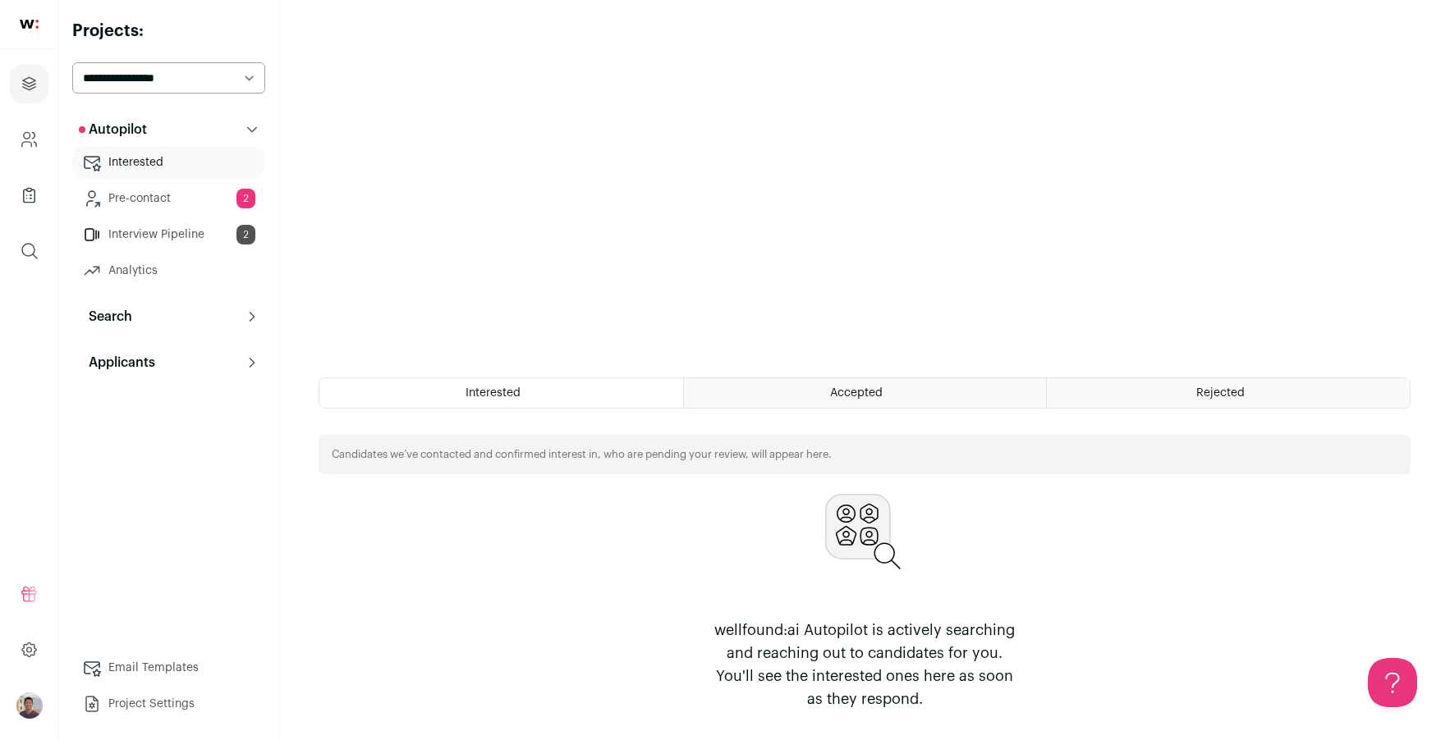
scroll to position [342, 0]
